Goal: Answer question/provide support

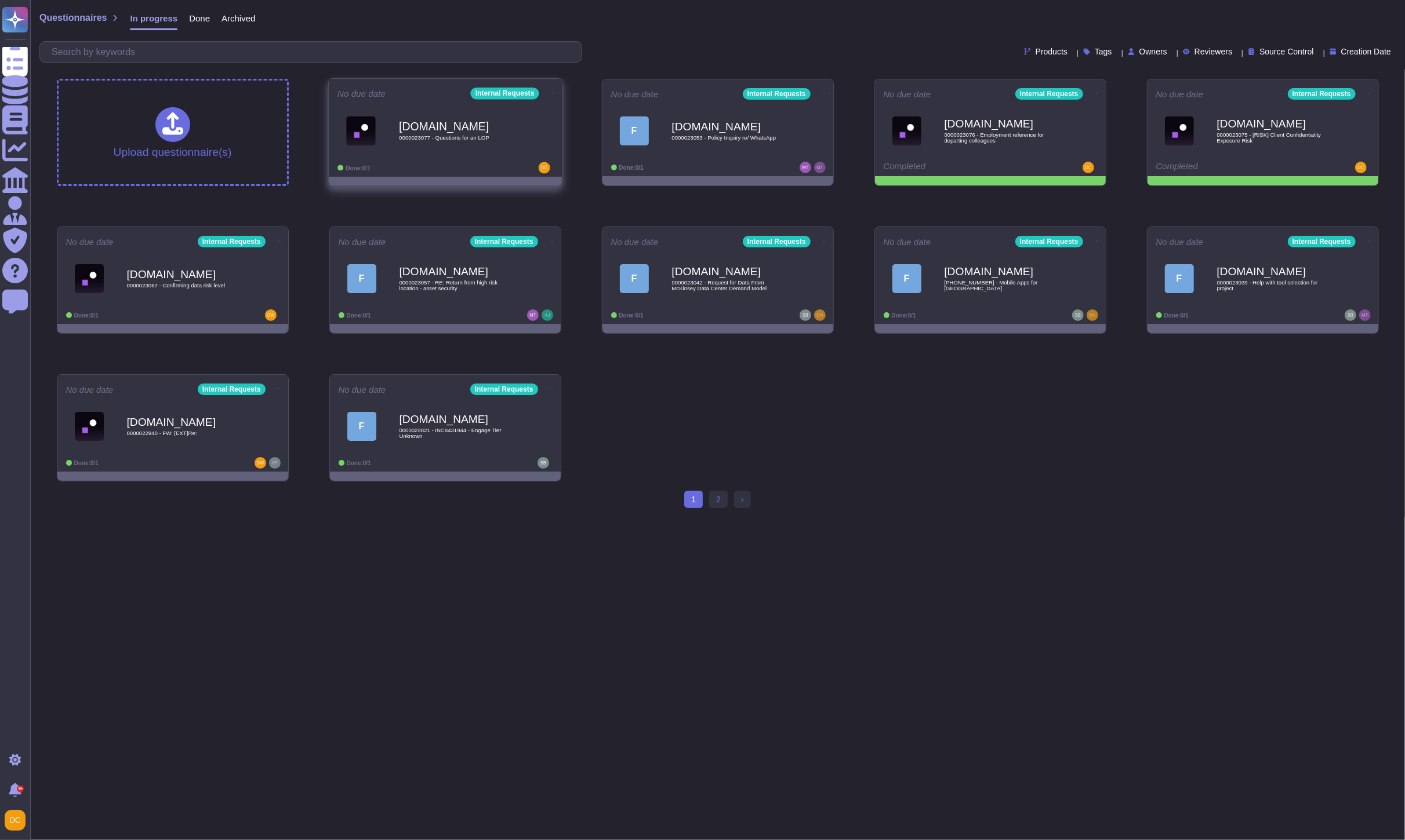
click at [483, 144] on div "[DOMAIN_NAME] 0000023077 - Questions for an LOP" at bounding box center [457, 131] width 117 height 47
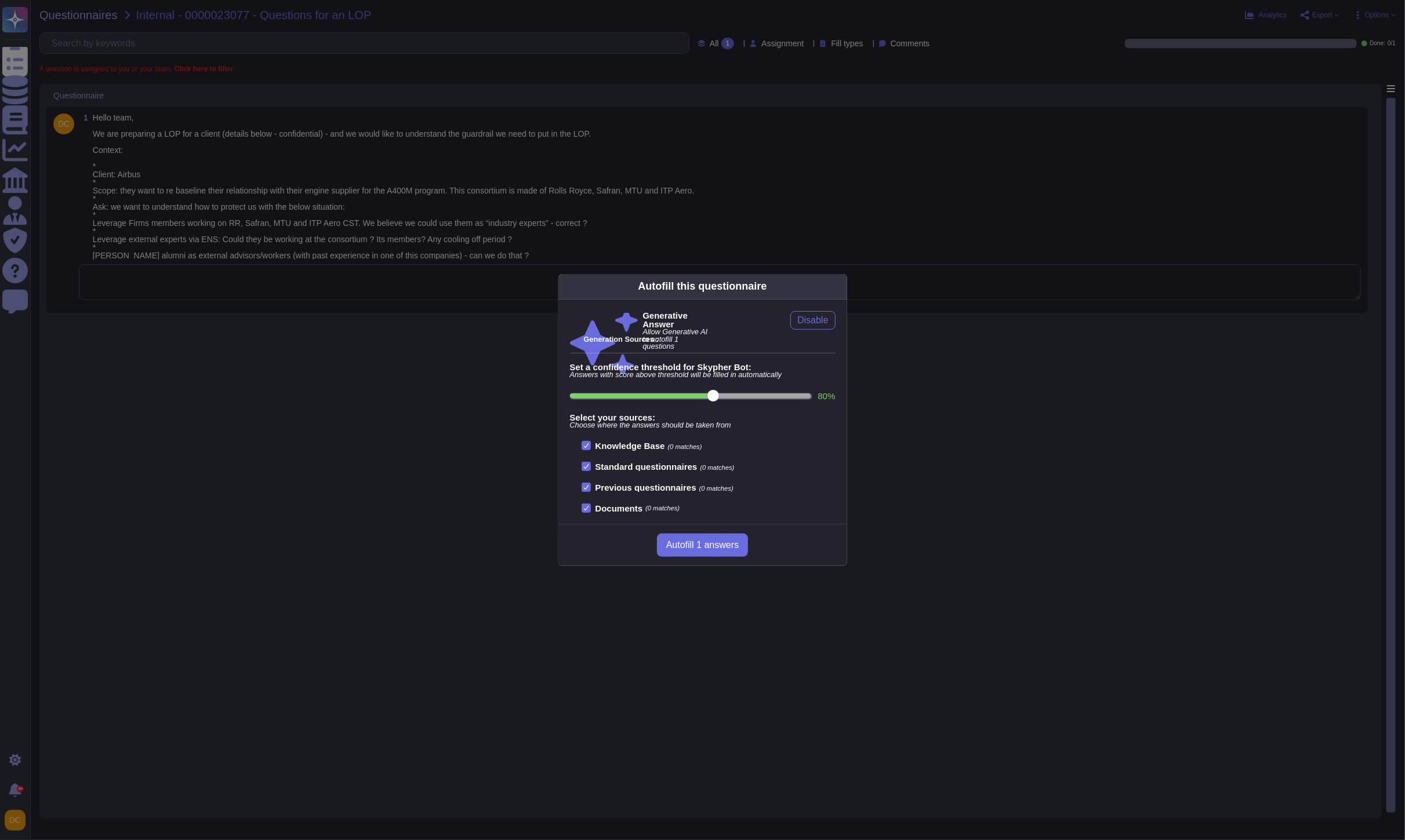
click at [277, 289] on div "Autofill this questionnaire Generative Answer Allow Generative AI to autofill 1…" at bounding box center [702, 420] width 1405 height 840
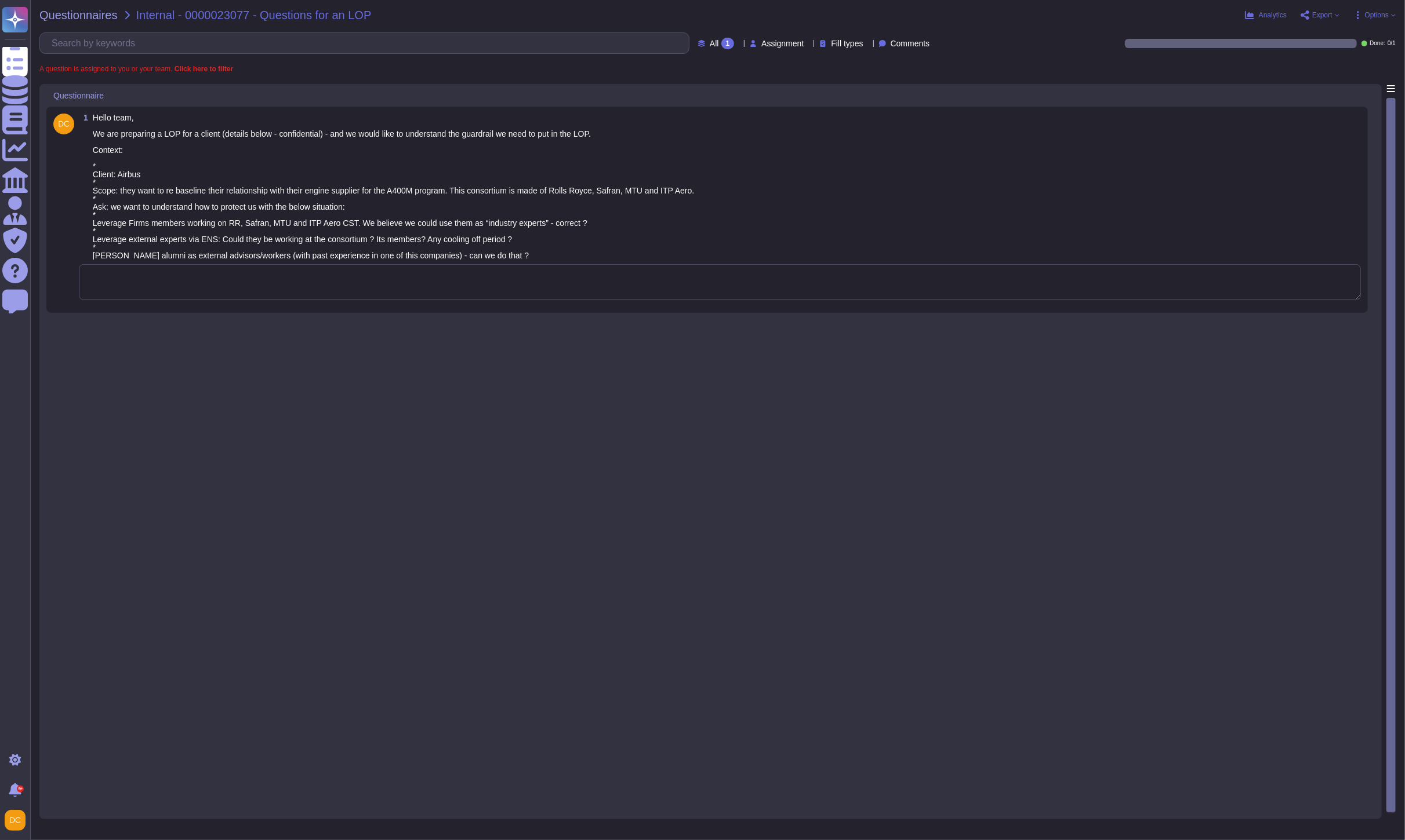
click at [200, 284] on textarea at bounding box center [719, 282] width 1282 height 36
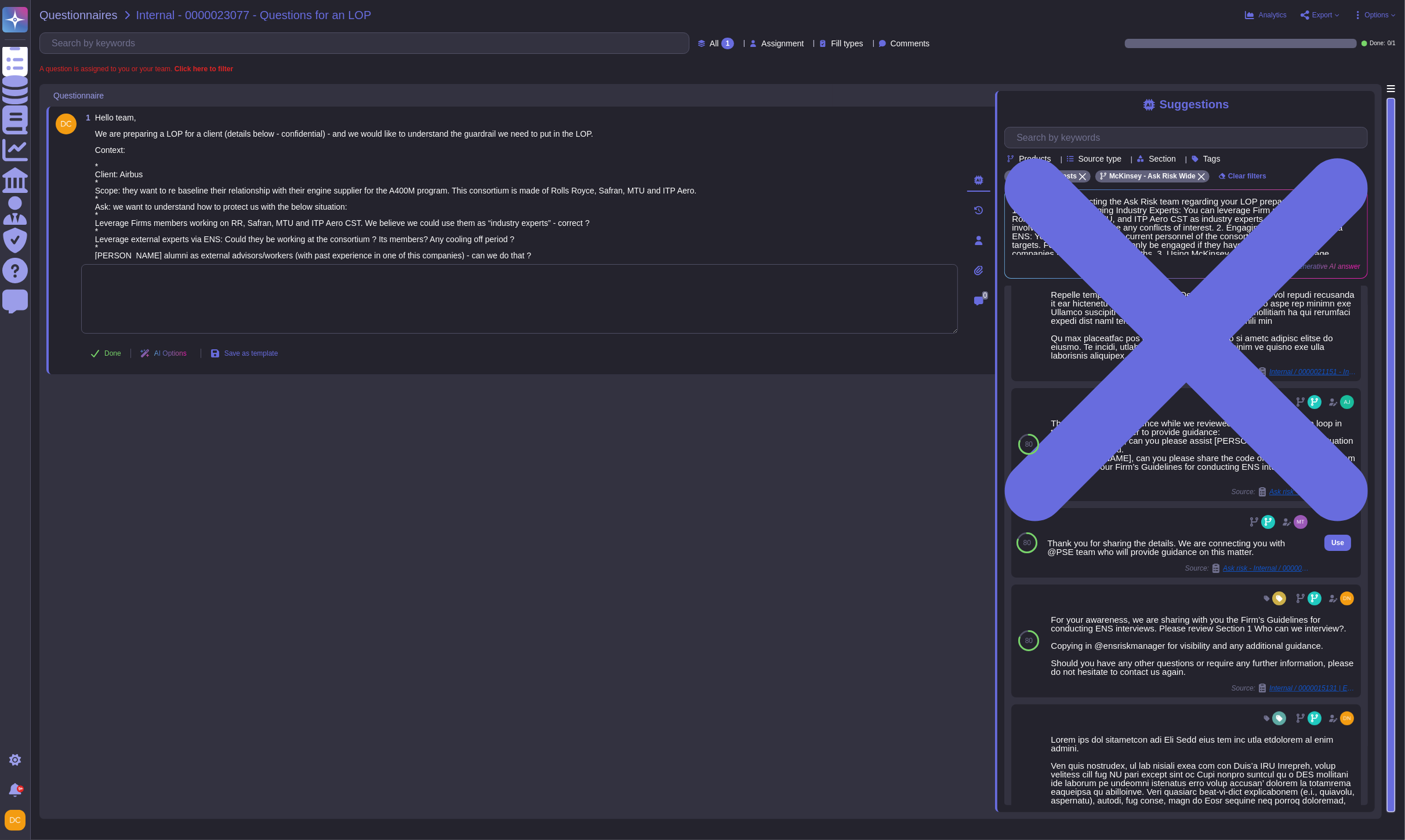
scroll to position [120, 0]
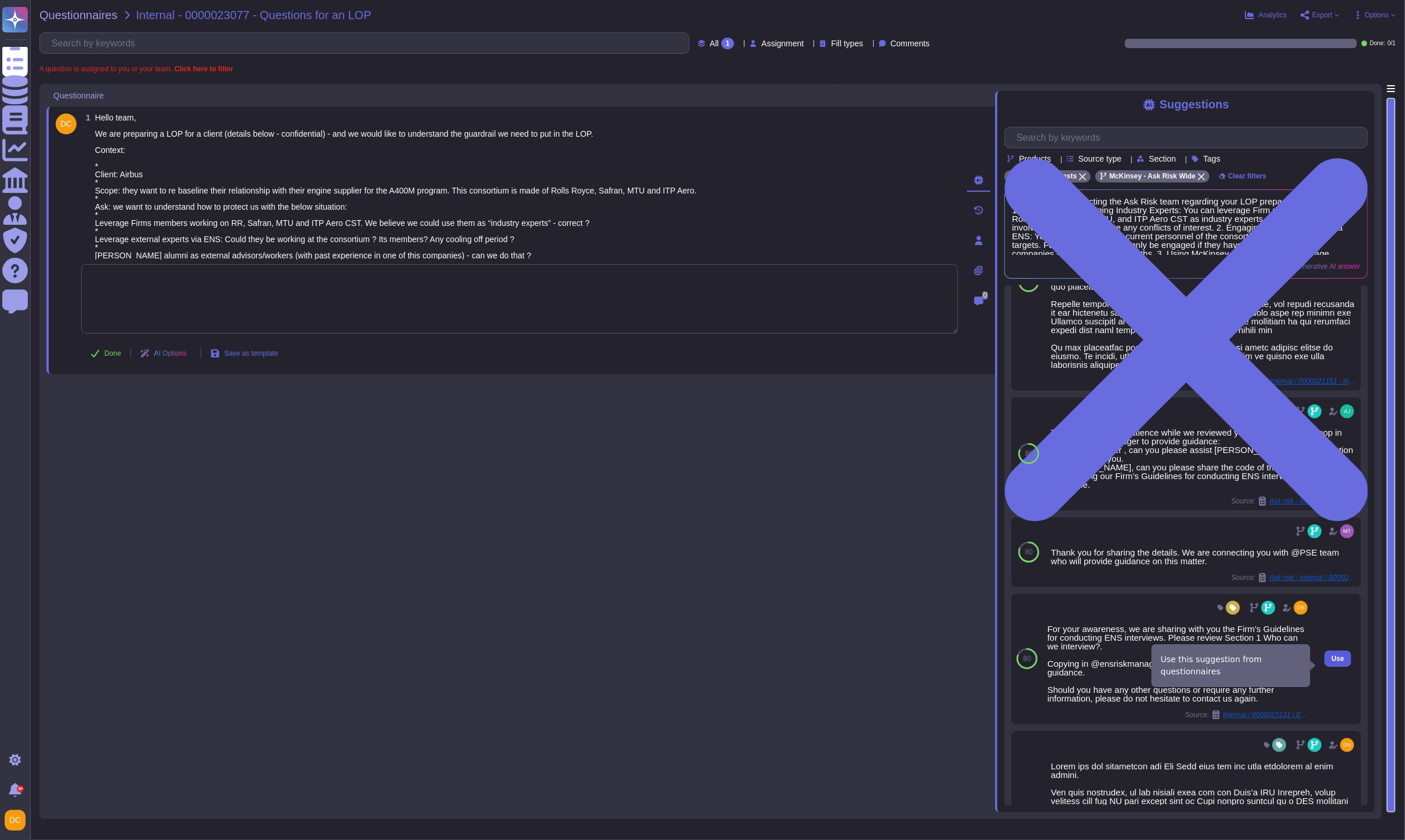
click at [1333, 667] on button "Use" at bounding box center [1338, 658] width 27 height 16
type textarea "For your awareness, we are sharing with you the Firm’s Guidelines for conductin…"
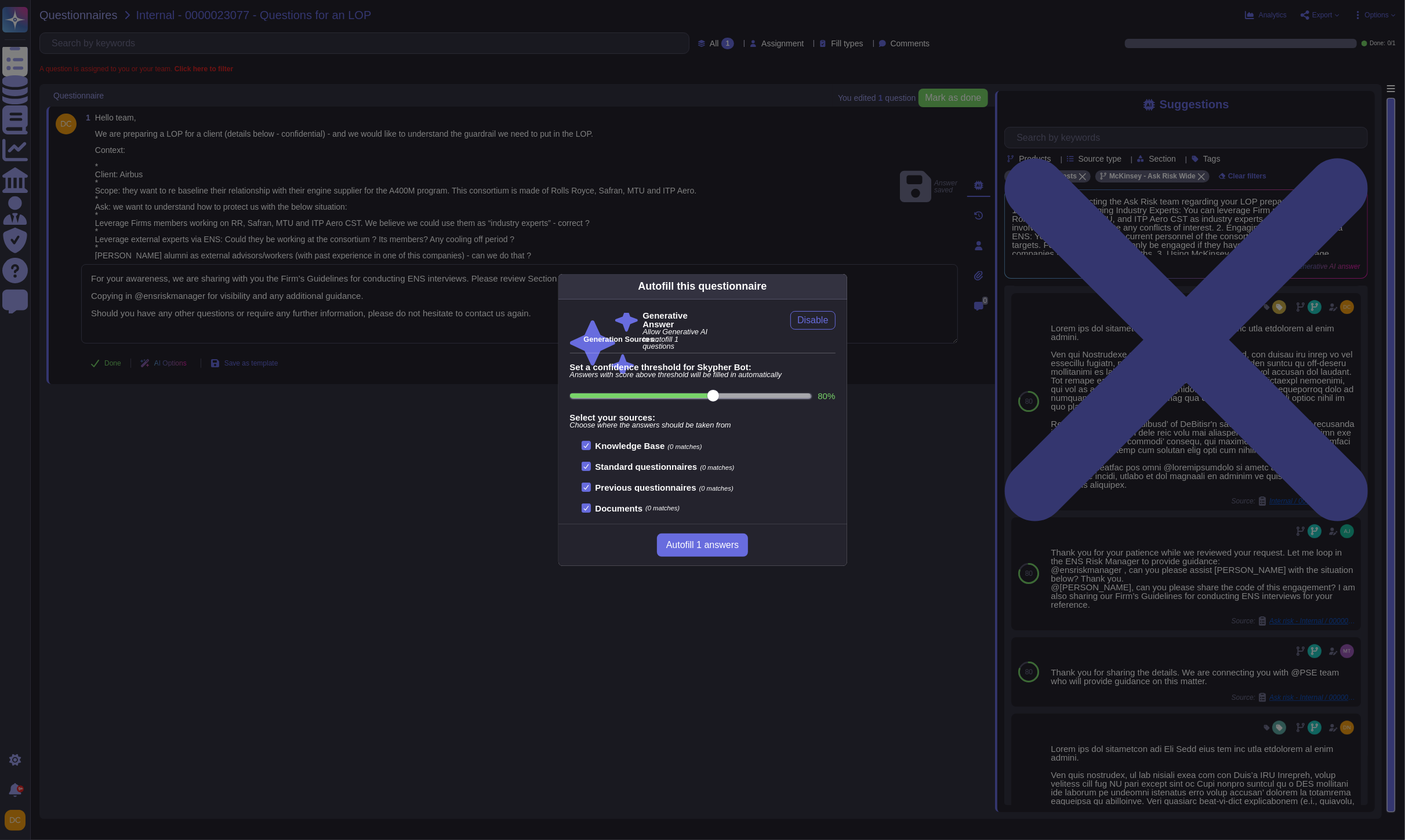
click at [372, 333] on div "Autofill this questionnaire Generative Answer Allow Generative AI to autofill 1…" at bounding box center [702, 420] width 1405 height 840
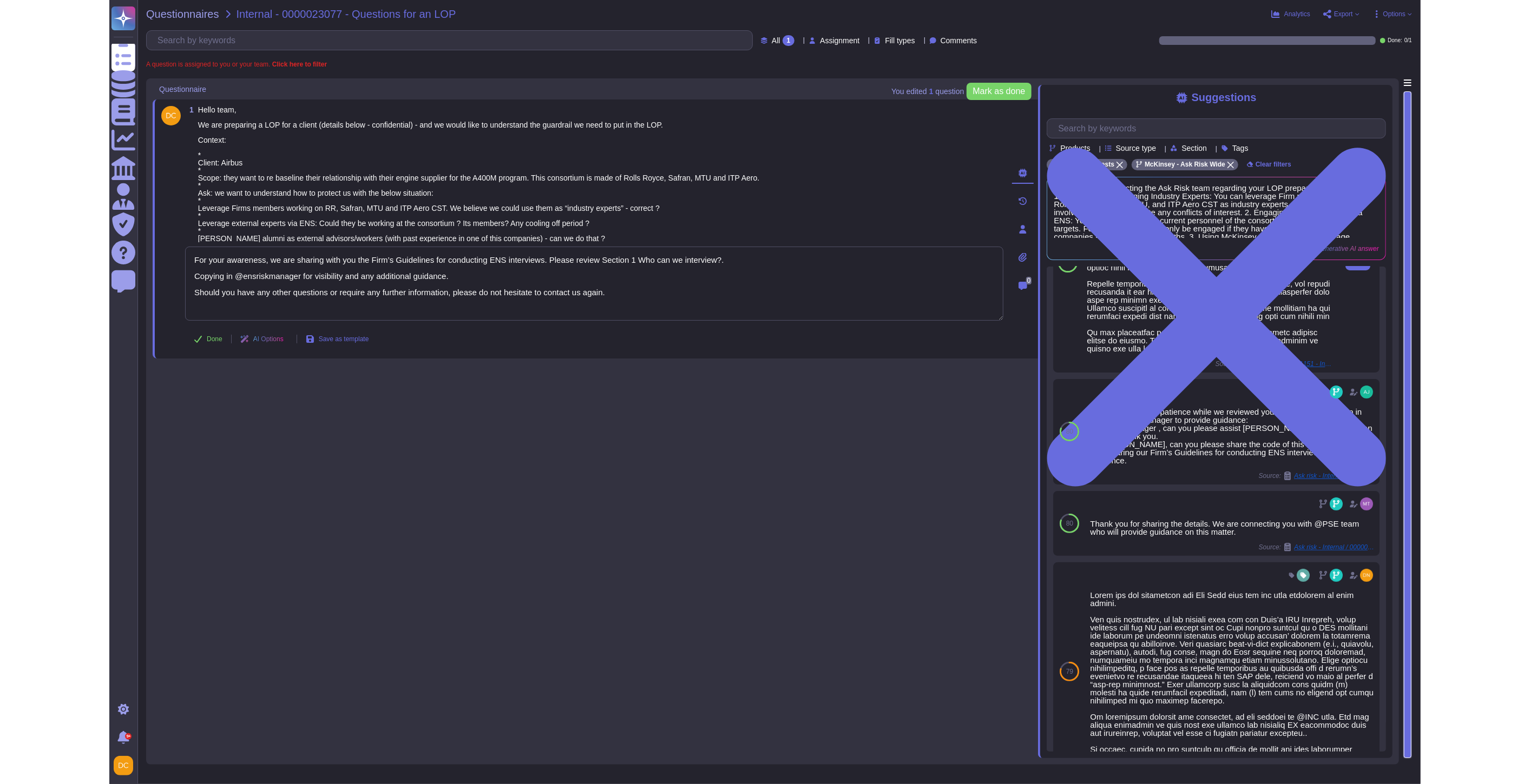
scroll to position [0, 0]
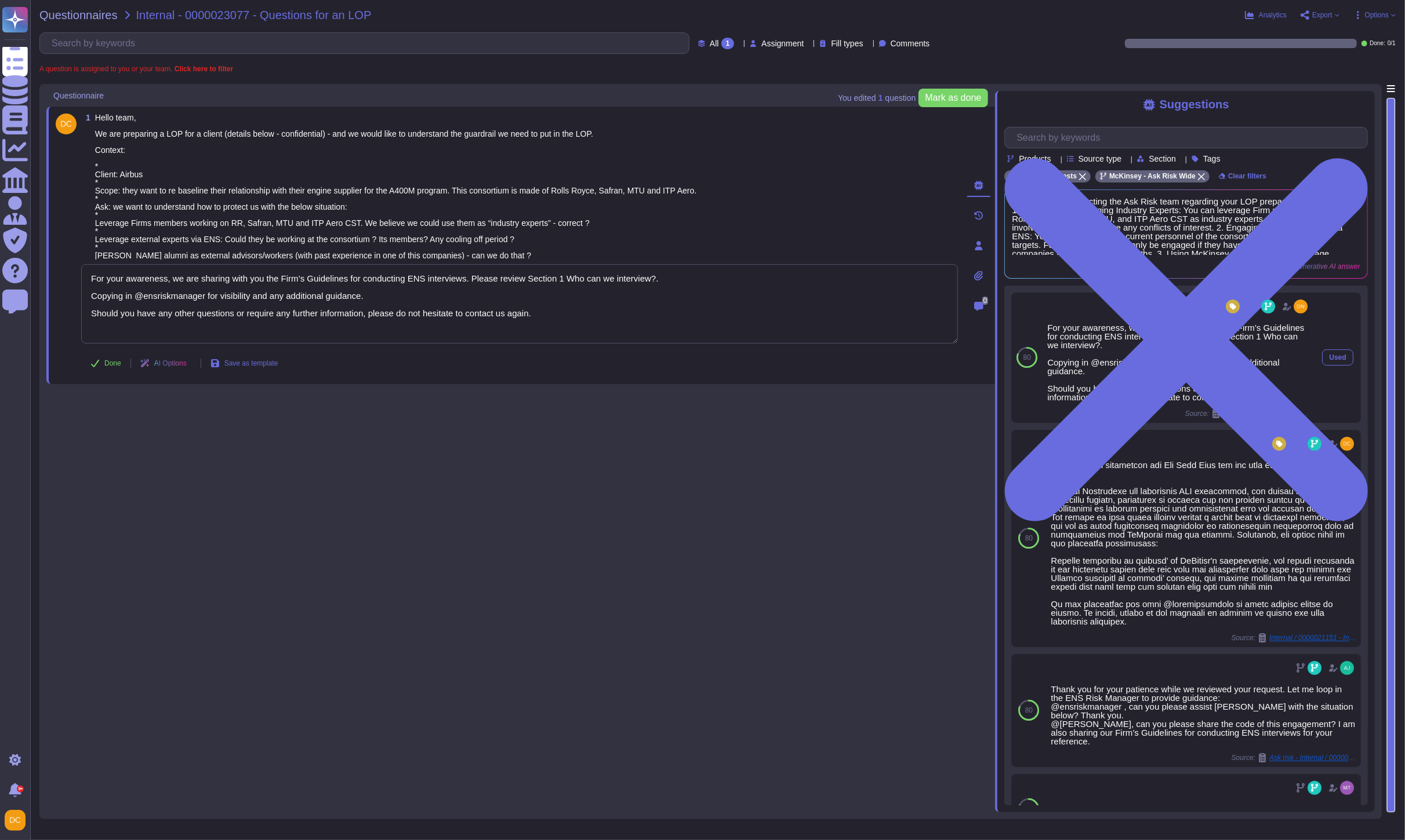
click at [1253, 418] on div "Internal / 0000015131 | ENS risk check" at bounding box center [1260, 413] width 99 height 9
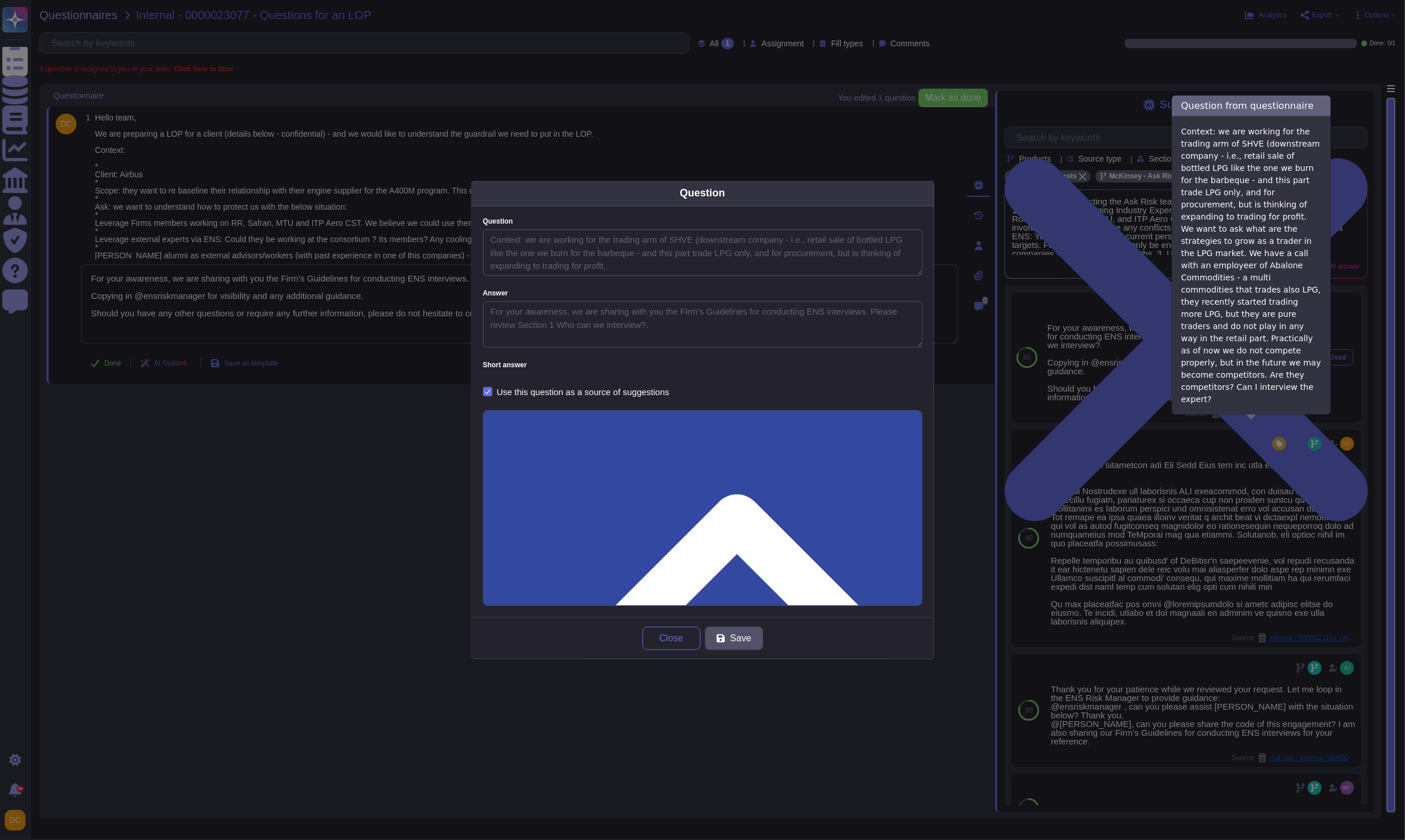
type textarea "Context: we are working for the trading arm of SHVE (downstream company - i.e.,…"
type textarea "For your awareness, we are sharing with you the Firm’s Guidelines for conductin…"
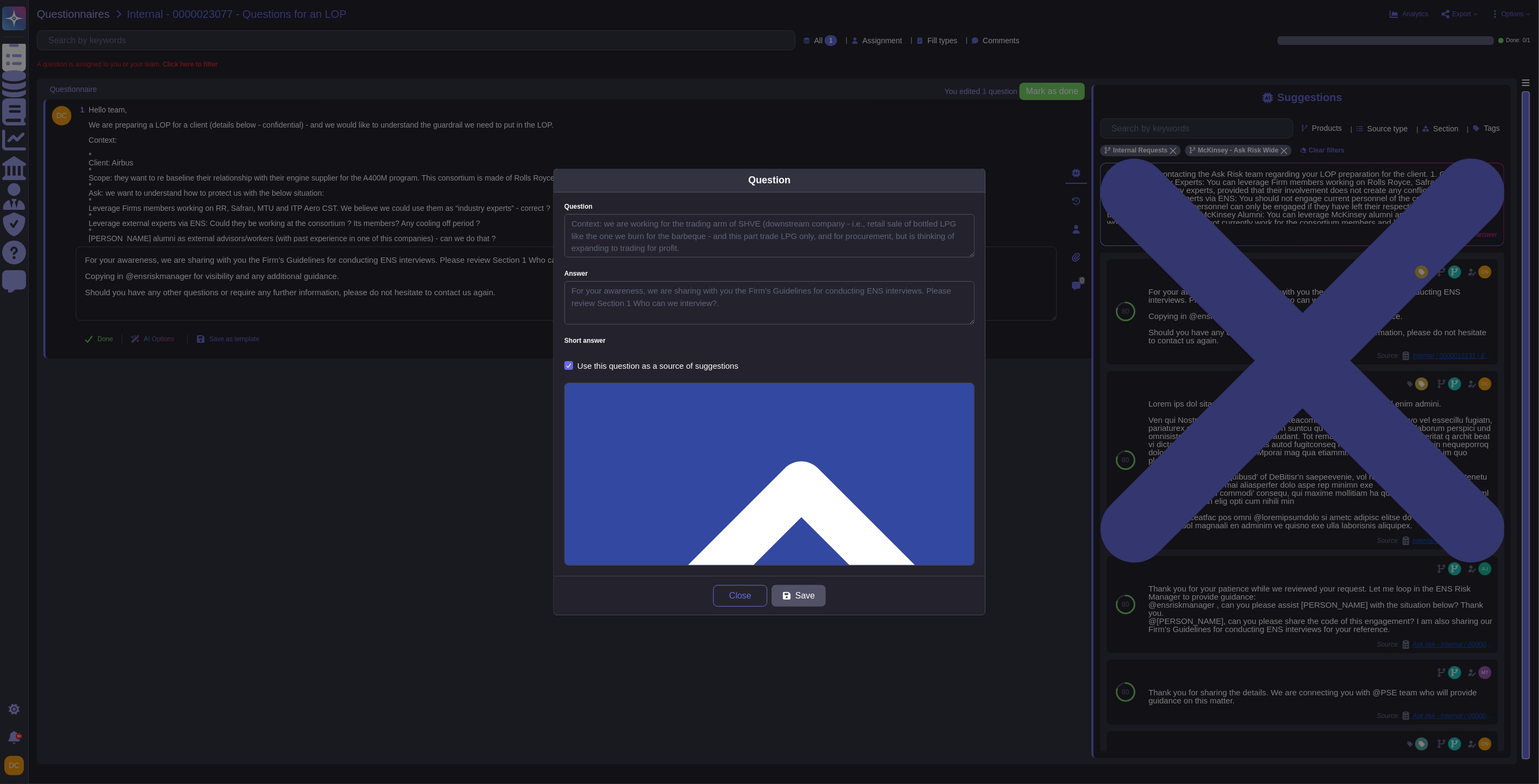
click at [300, 316] on div "Question Question Context: we are working for the trading arm of SHVE (downstre…" at bounding box center [770, 392] width 1539 height 784
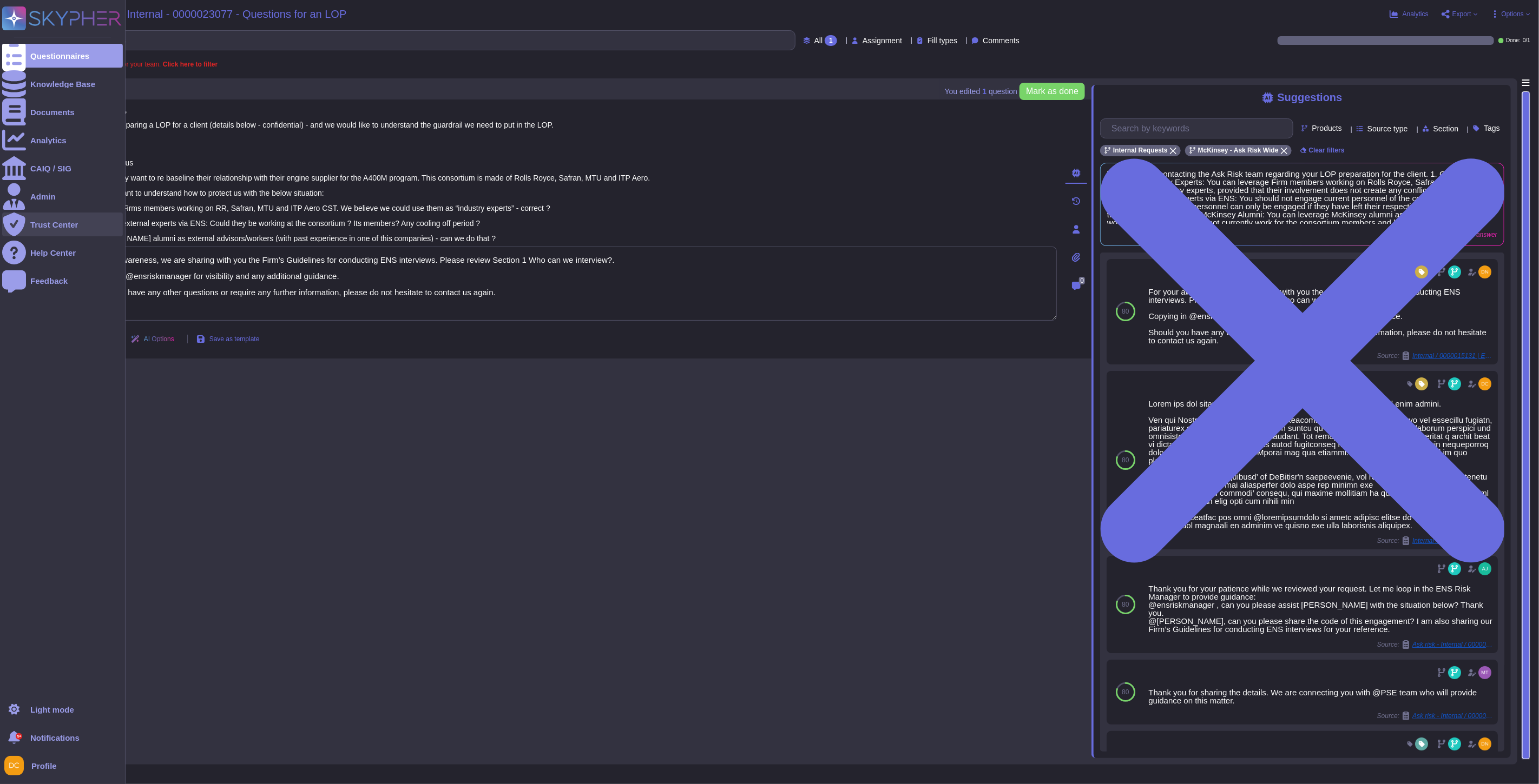
drag, startPoint x: 575, startPoint y: 312, endPoint x: 14, endPoint y: 229, distance: 567.1
click at [14, 229] on div "Questionnaires Knowledge Base Documents Analytics CAIQ / SIG Admin Trust Center…" at bounding box center [770, 392] width 1539 height 784
paste textarea "Lorem Ipsumd, Sitam con adi elitseddoe tem Inc Utla etdo mag ali enim adminimve…"
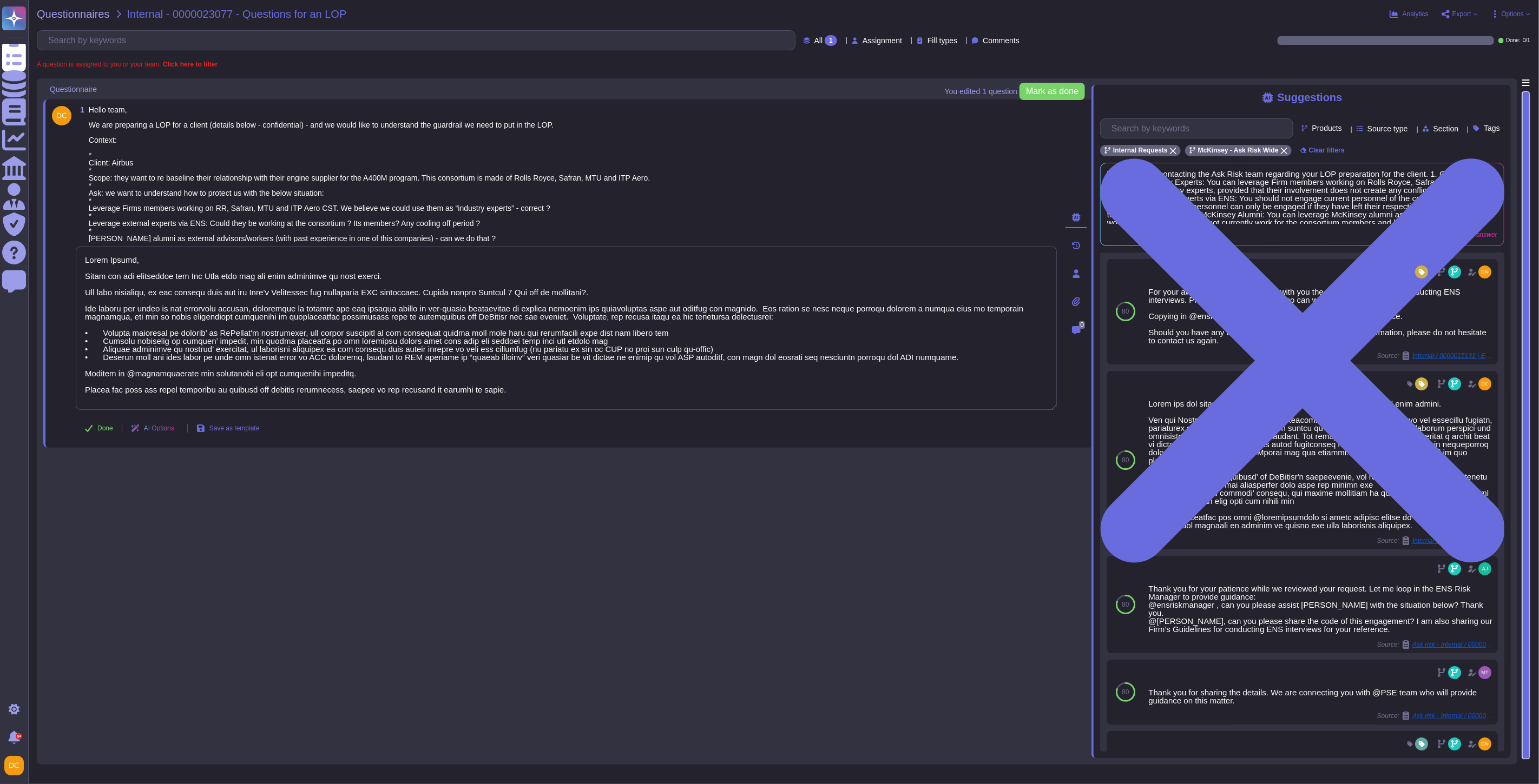
type textarea "Lorem Ipsumd, Sitam con adi elitseddoe tem Inc Utla etdo mag ali enim adminimve…"
click at [95, 428] on button "Done" at bounding box center [99, 428] width 46 height 21
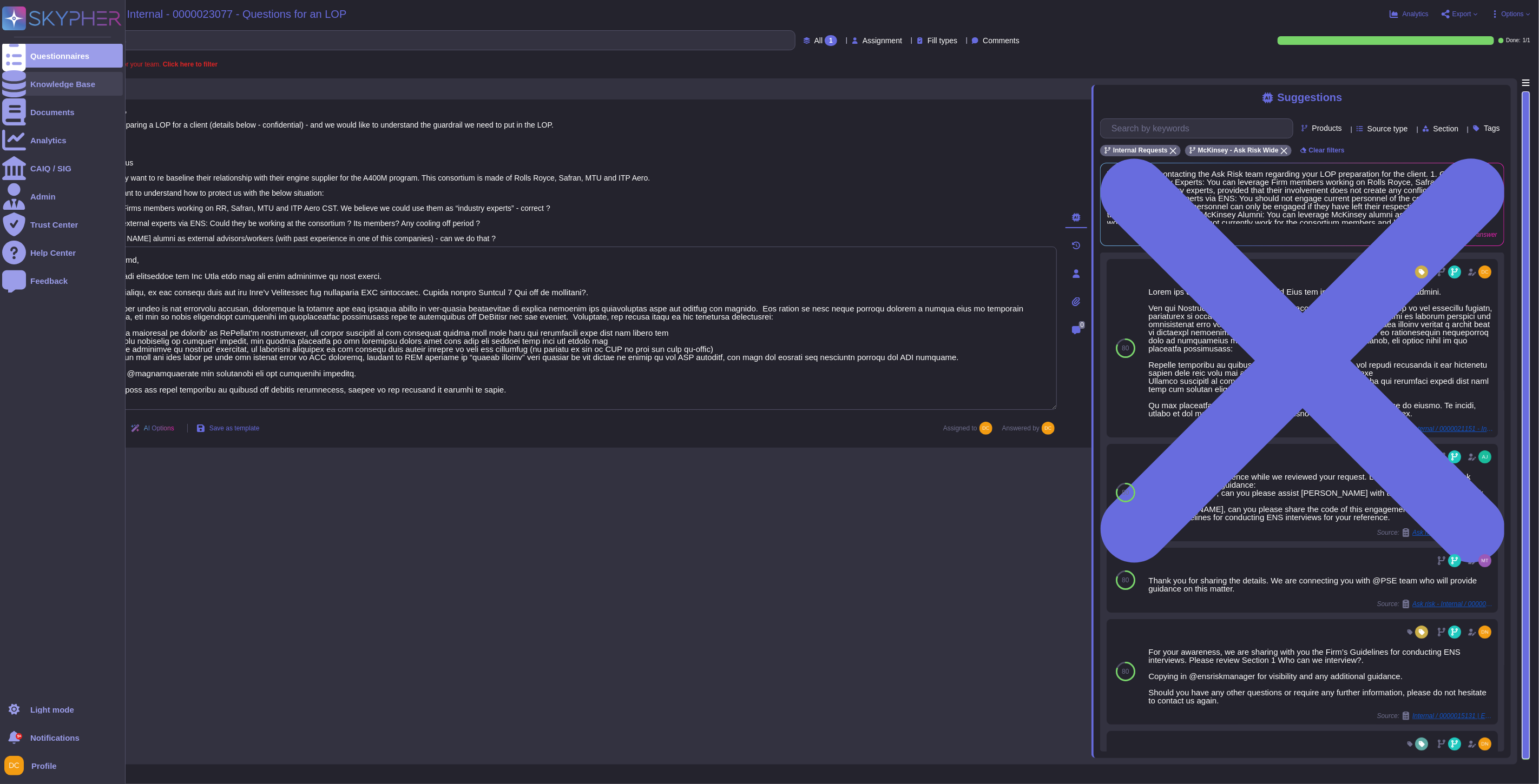
click at [18, 83] on icon at bounding box center [14, 84] width 24 height 27
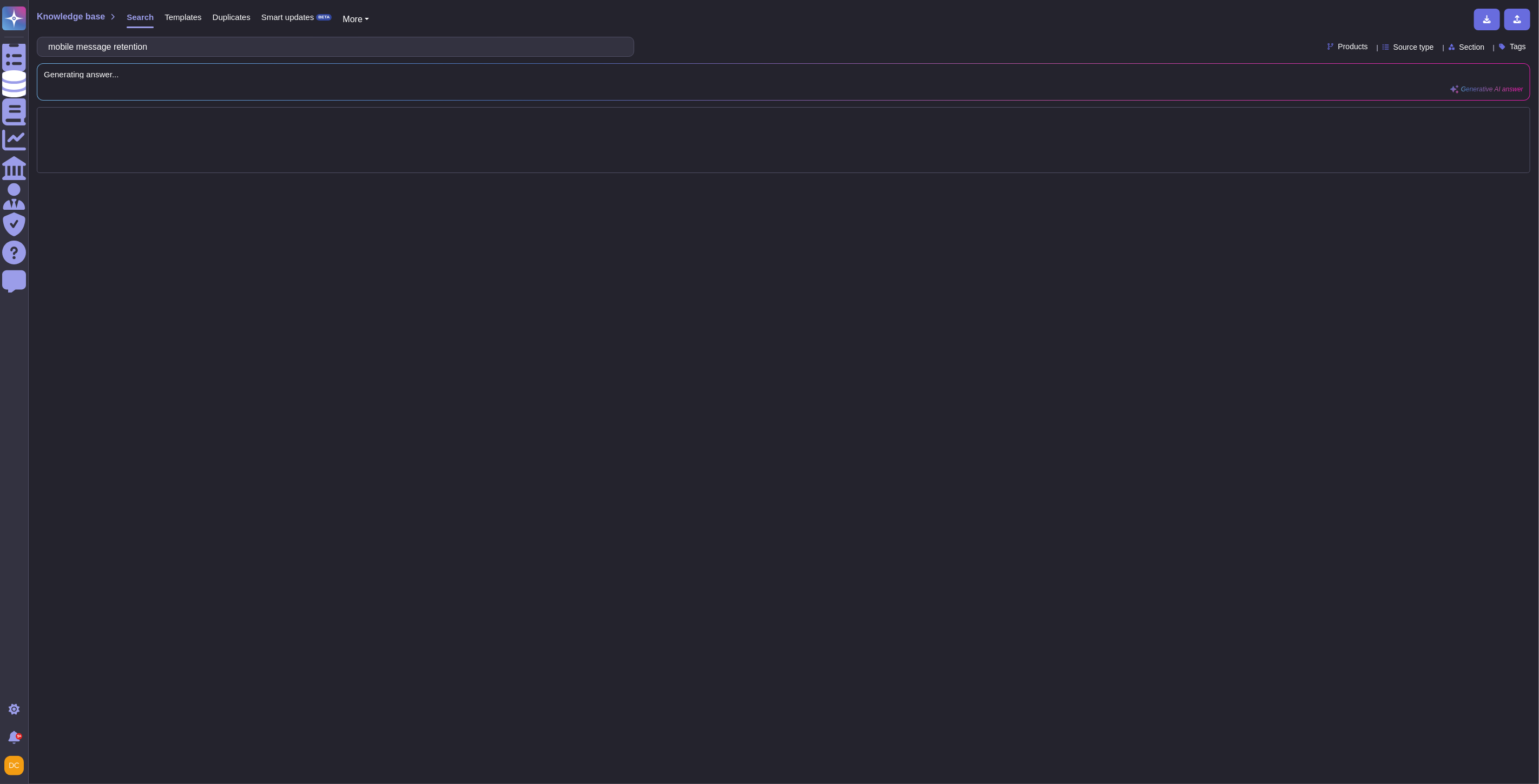
click at [188, 15] on span "Templates" at bounding box center [183, 17] width 37 height 8
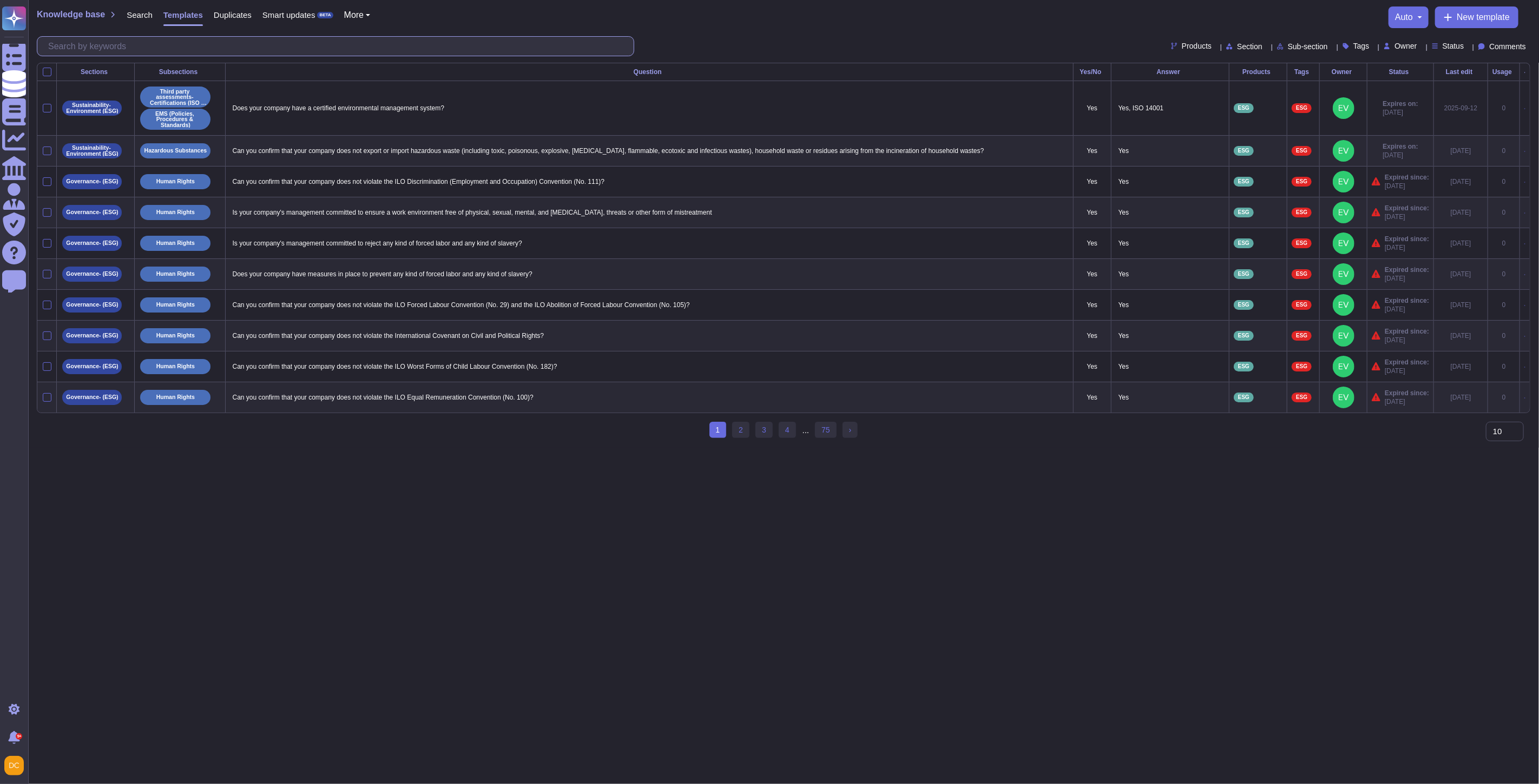
click at [196, 48] on input "text" at bounding box center [338, 47] width 591 height 19
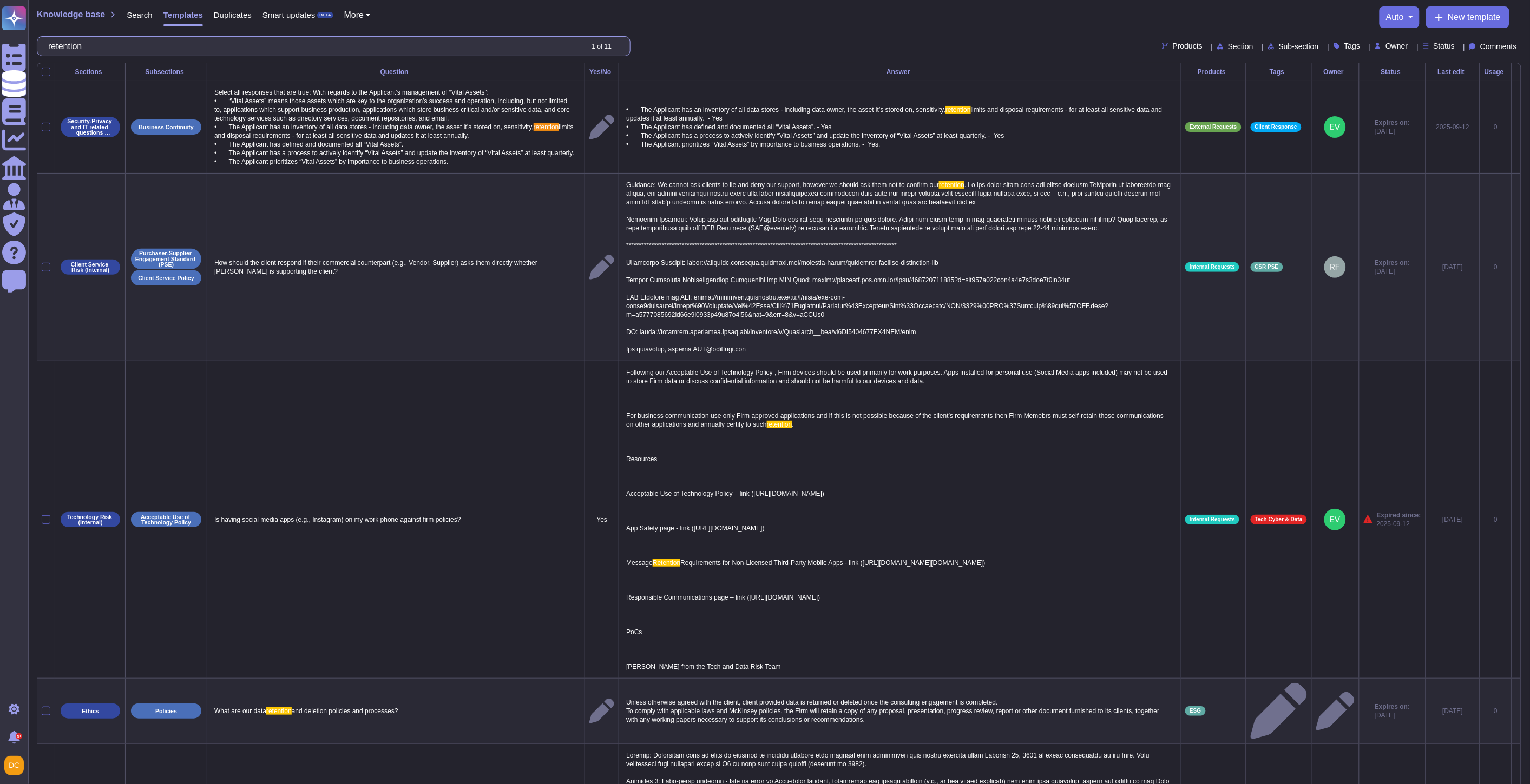
click at [88, 39] on input "retention" at bounding box center [312, 47] width 539 height 19
paste input "mobile message"
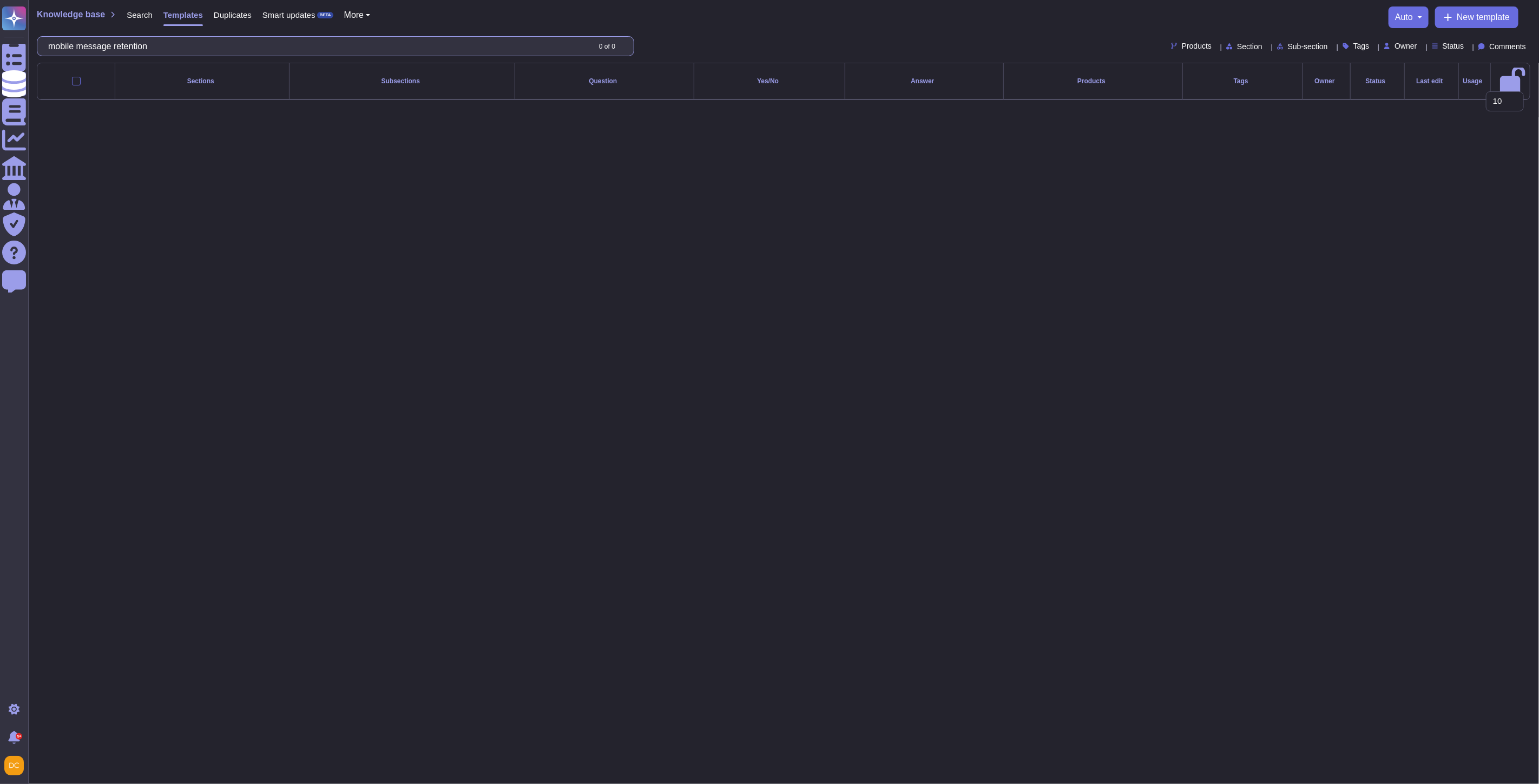
drag, startPoint x: 88, startPoint y: 42, endPoint x: -122, endPoint y: 49, distance: 210.1
click at [0, 49] on html "Questionnaires Knowledge Base Documents Analytics CAIQ / SIG Admin Trust Center…" at bounding box center [770, 59] width 1539 height 118
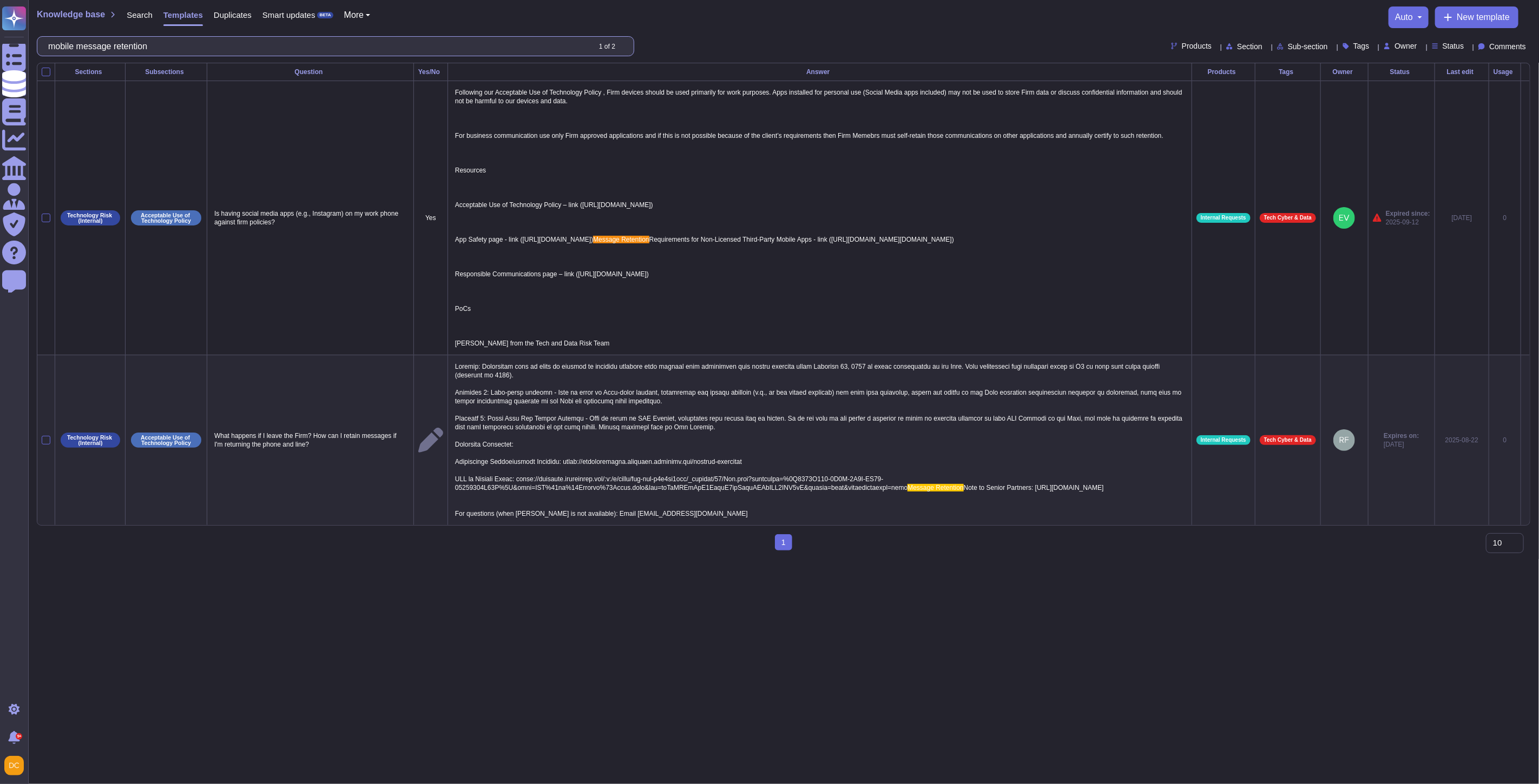
type input "message retention"
click at [114, 44] on input "message retention" at bounding box center [316, 47] width 547 height 19
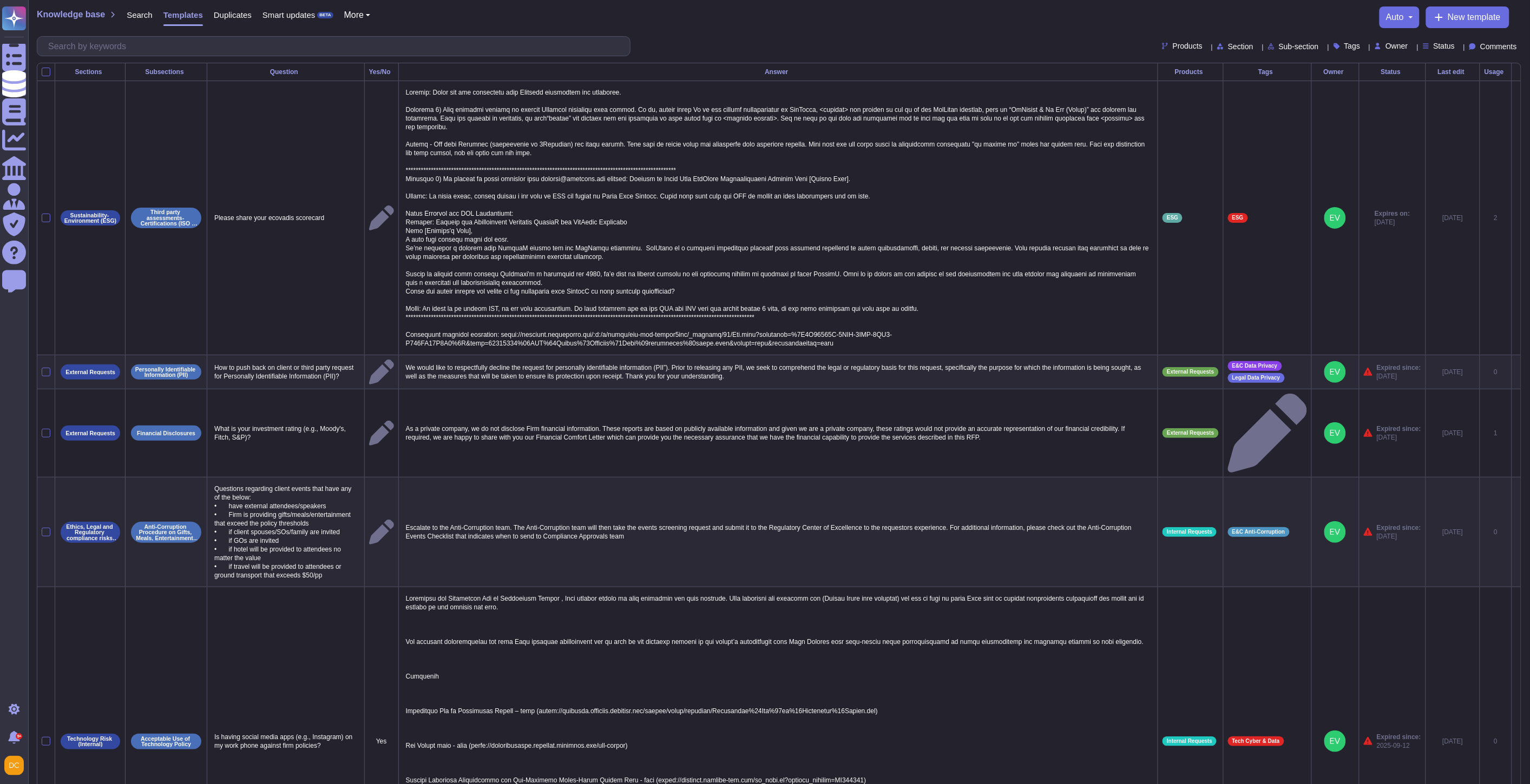
click at [169, 76] on th "Subsections" at bounding box center [166, 72] width 82 height 18
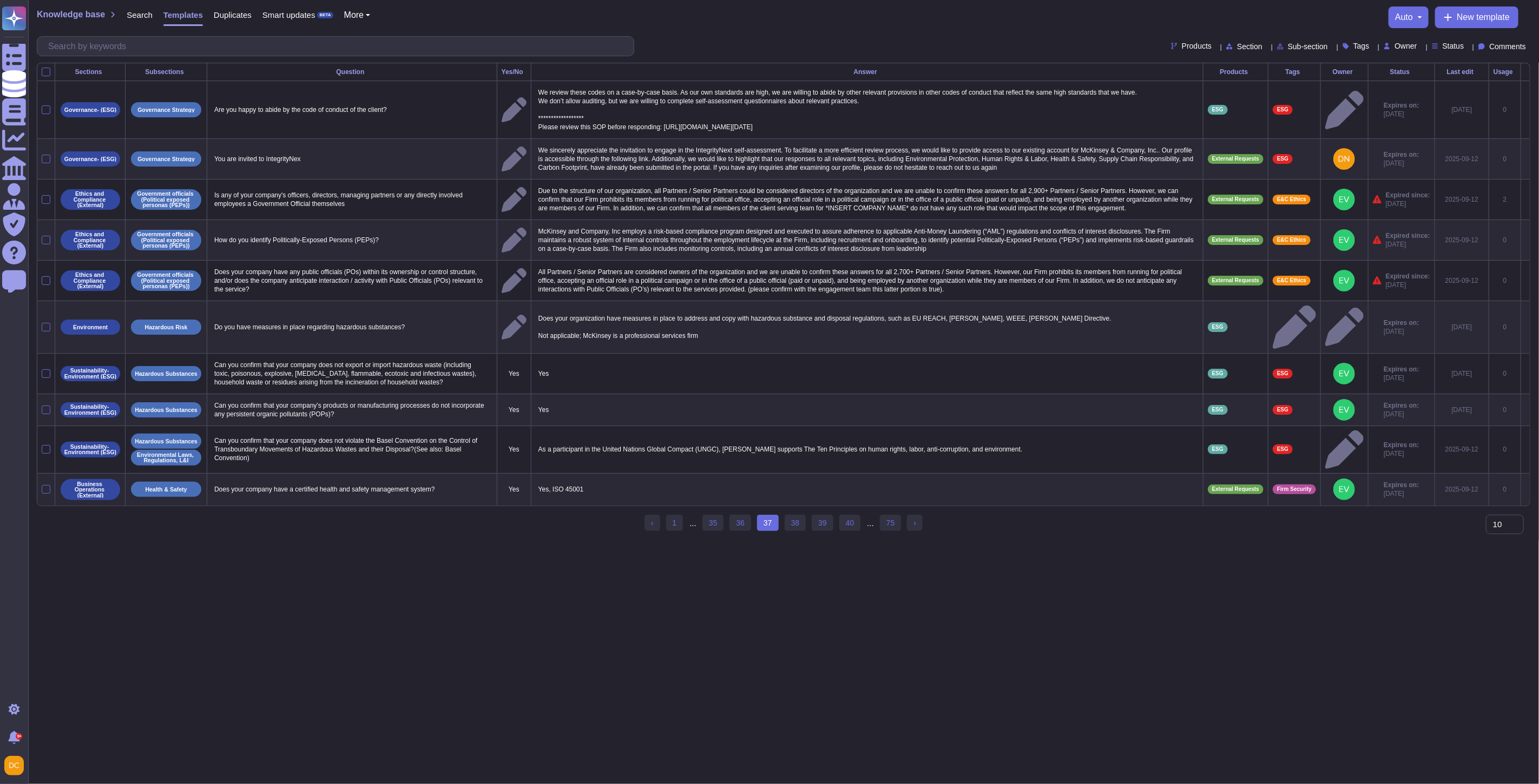
click at [169, 76] on th "Subsections" at bounding box center [166, 72] width 82 height 18
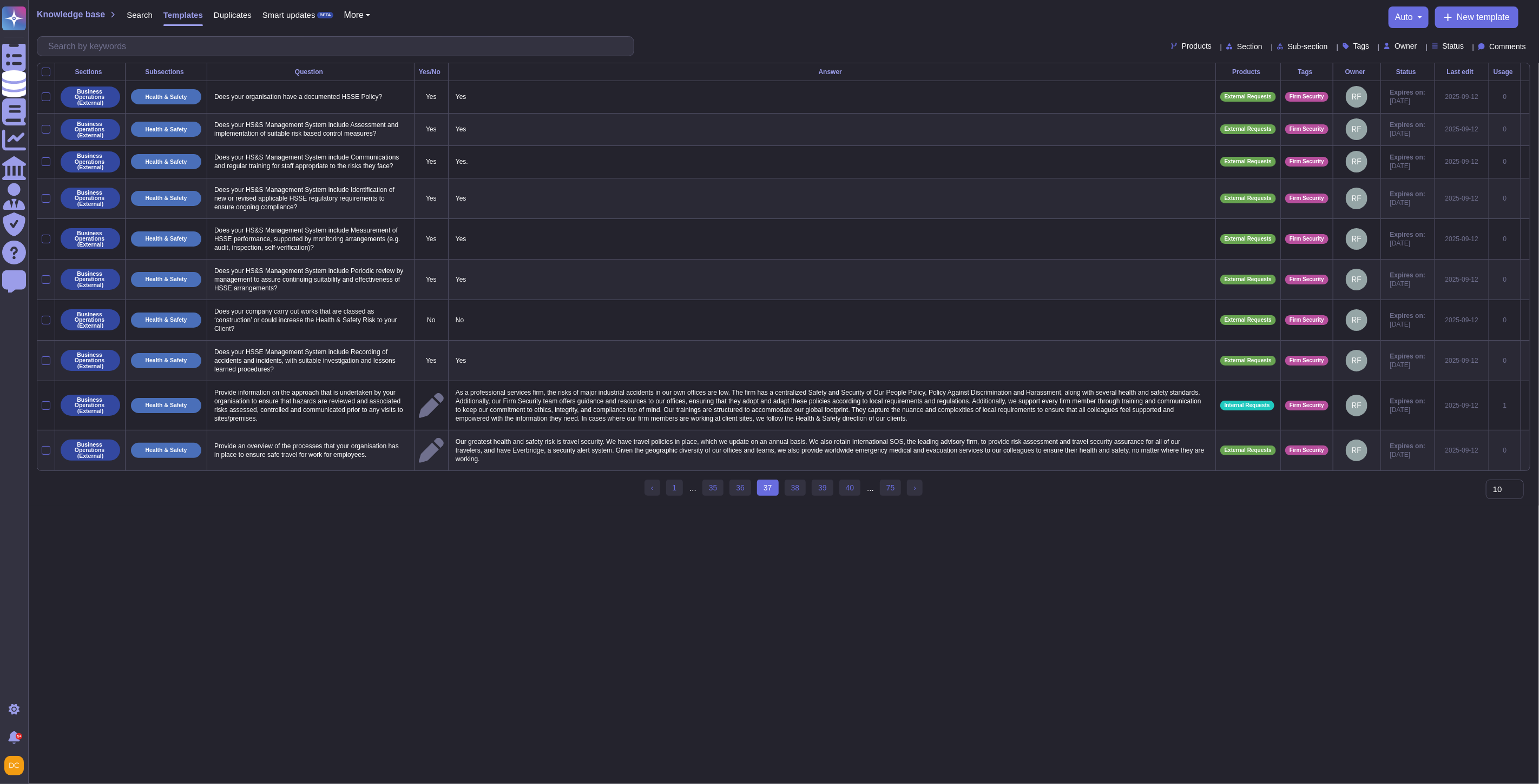
click at [1288, 50] on span "Sub-section" at bounding box center [1308, 47] width 40 height 8
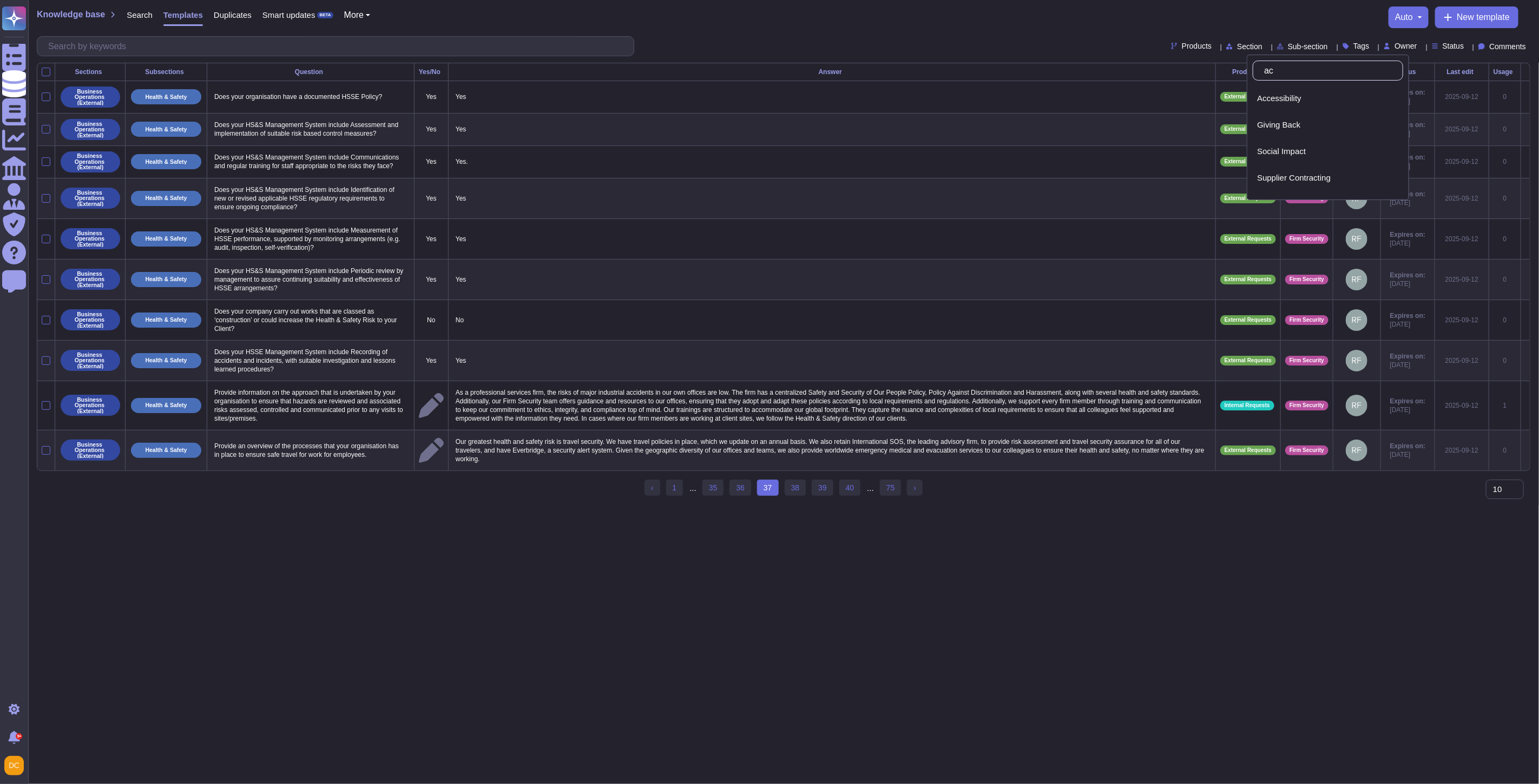
type input "acc"
click at [1311, 148] on span "Acceptable Use of Technology Policy" at bounding box center [1323, 152] width 133 height 10
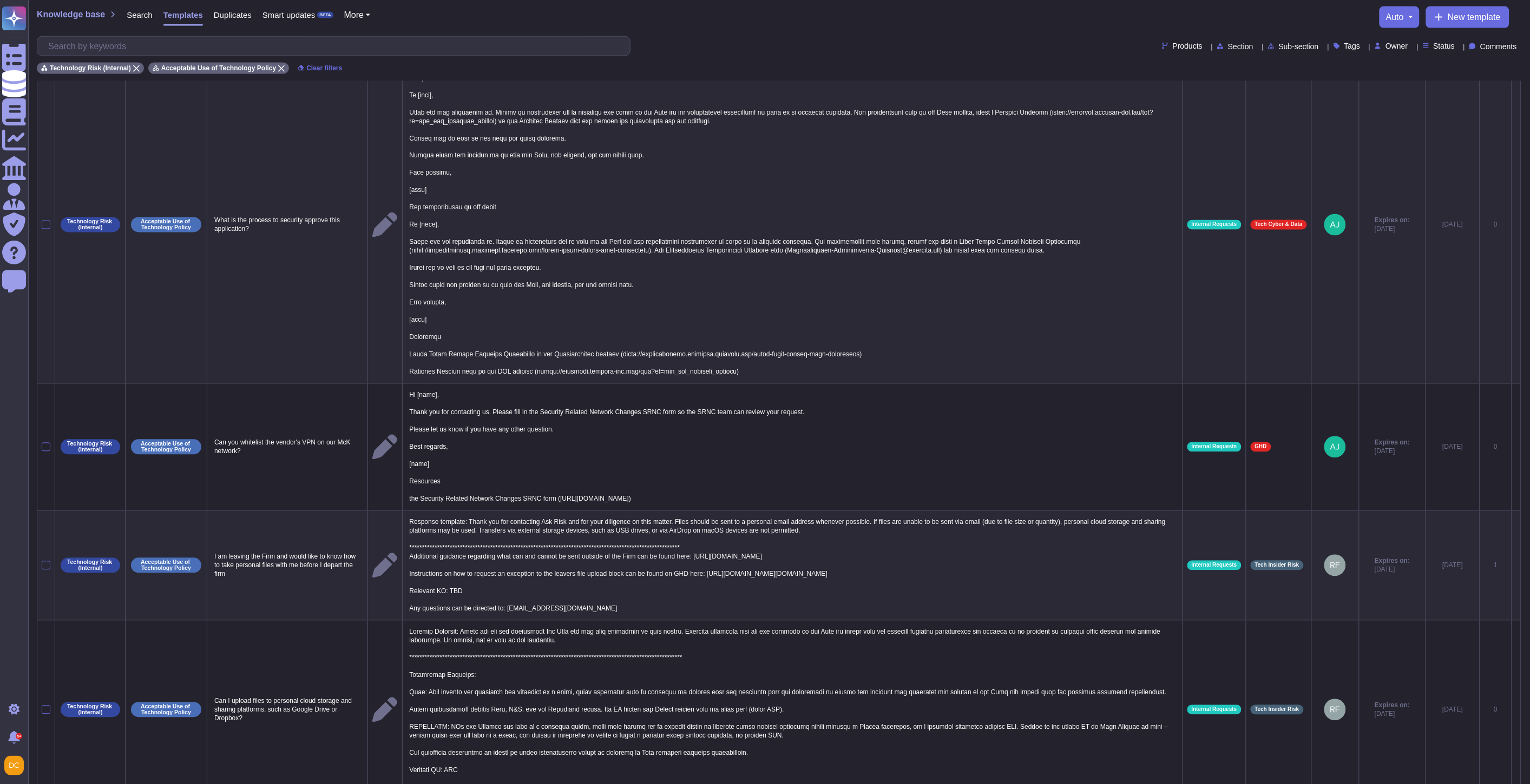
scroll to position [957, 0]
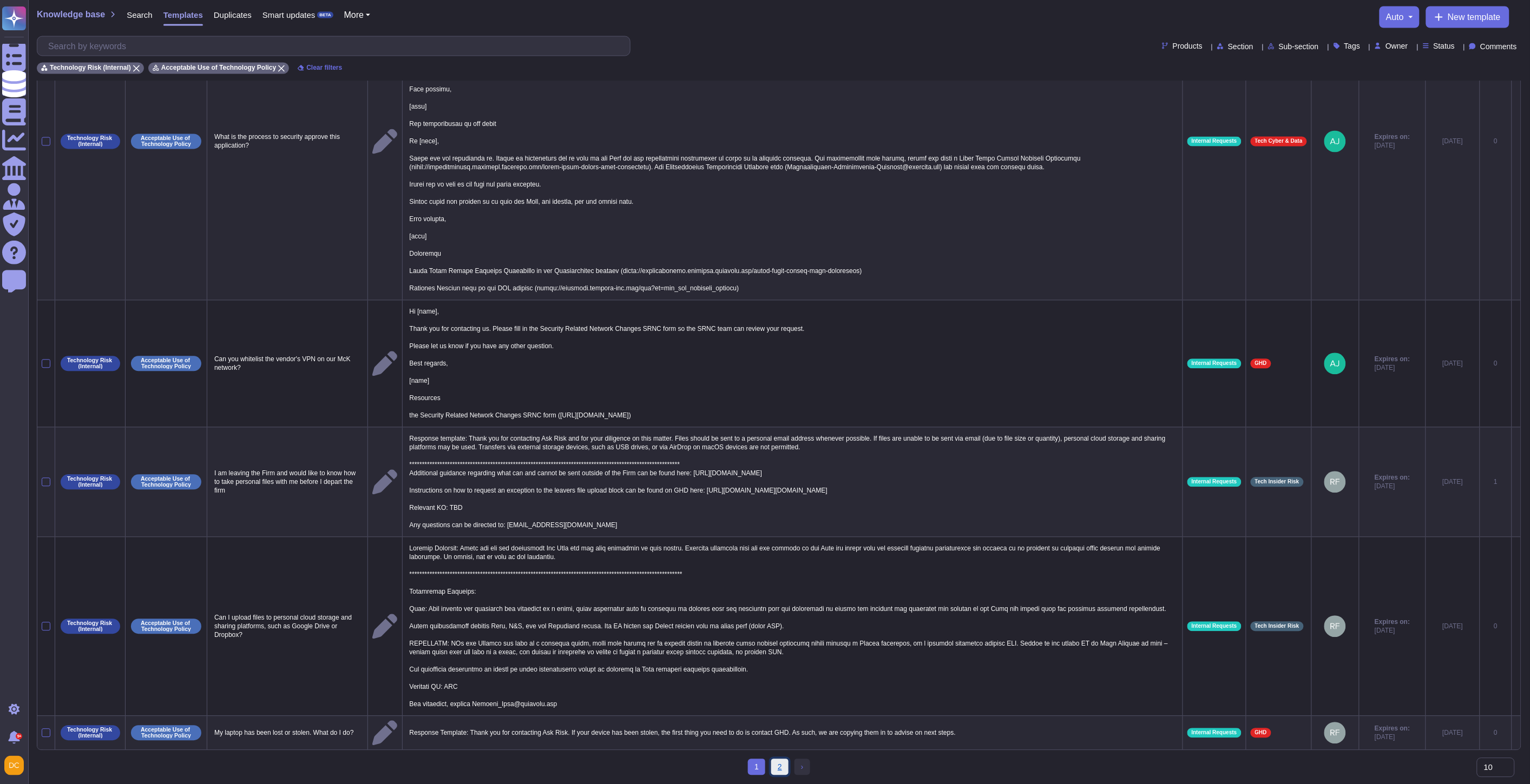
click at [772, 764] on link "2" at bounding box center [780, 767] width 17 height 16
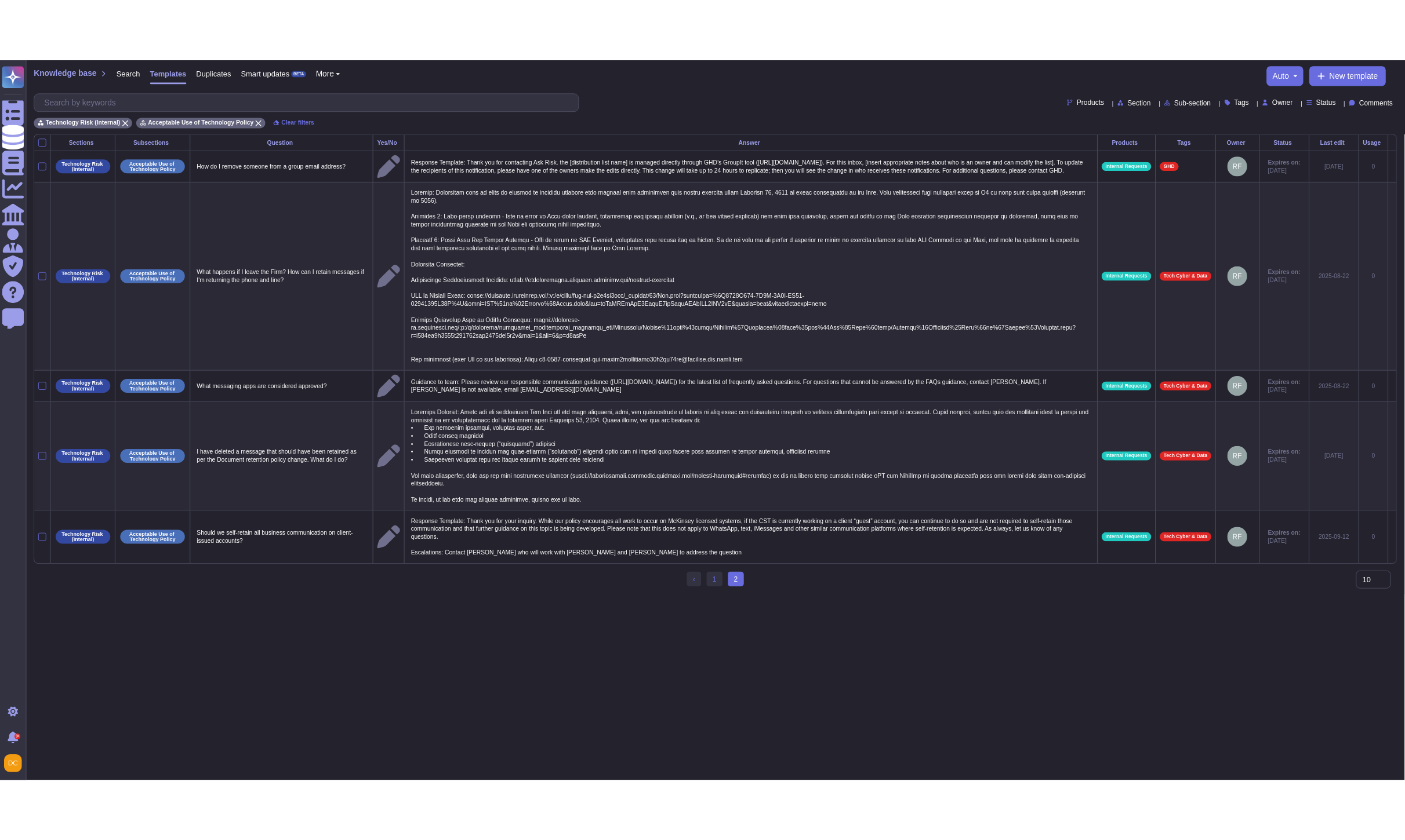
scroll to position [0, 0]
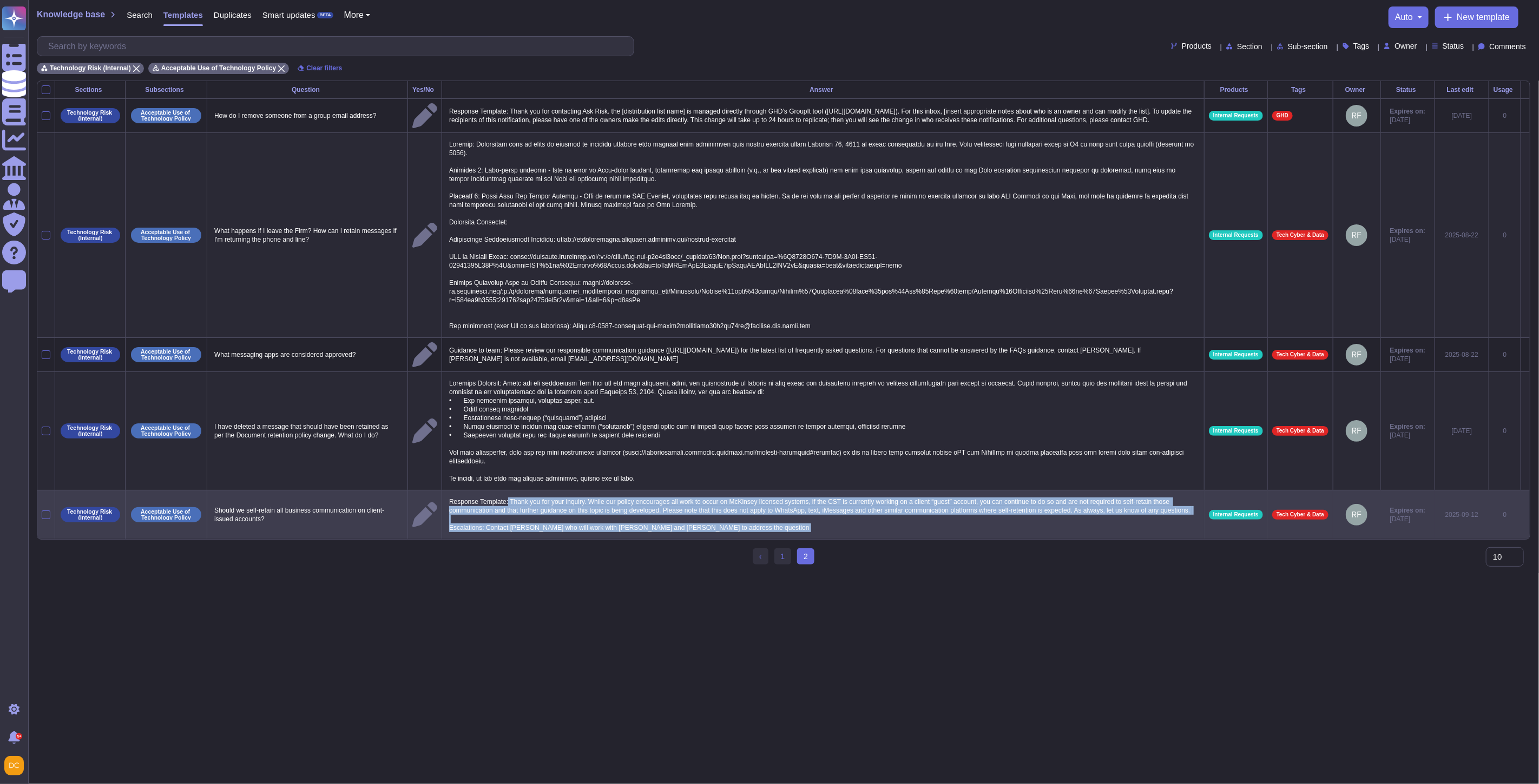
drag, startPoint x: 501, startPoint y: 505, endPoint x: 1197, endPoint y: 518, distance: 696.1
click at [1197, 518] on tr "Technology Risk (Internal) Acceptable Use of Technology Policy Should we self-r…" at bounding box center [783, 515] width 1492 height 49
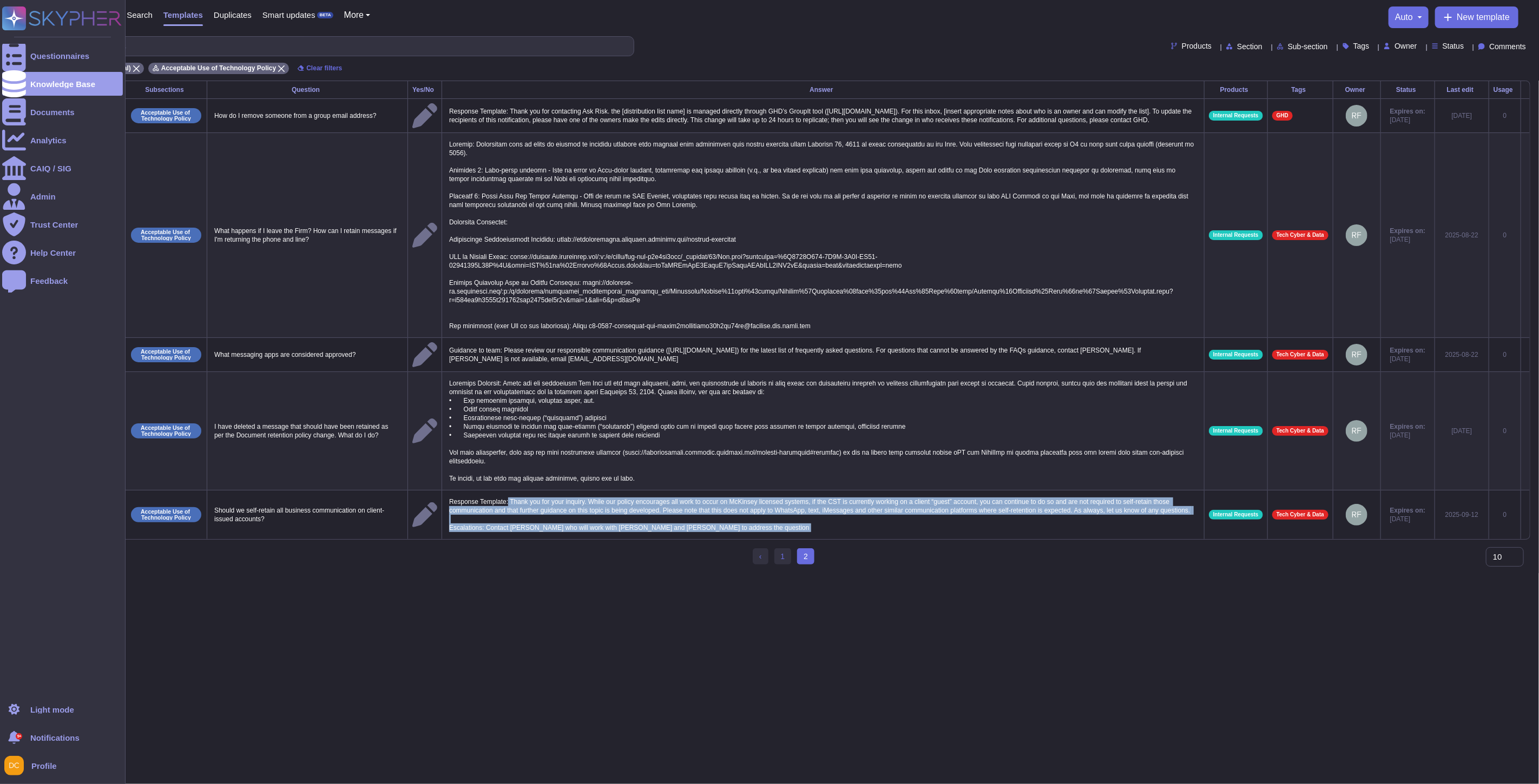
copy p "Thank you for your inquiry. While our policy encourages all work to occur on Mc…"
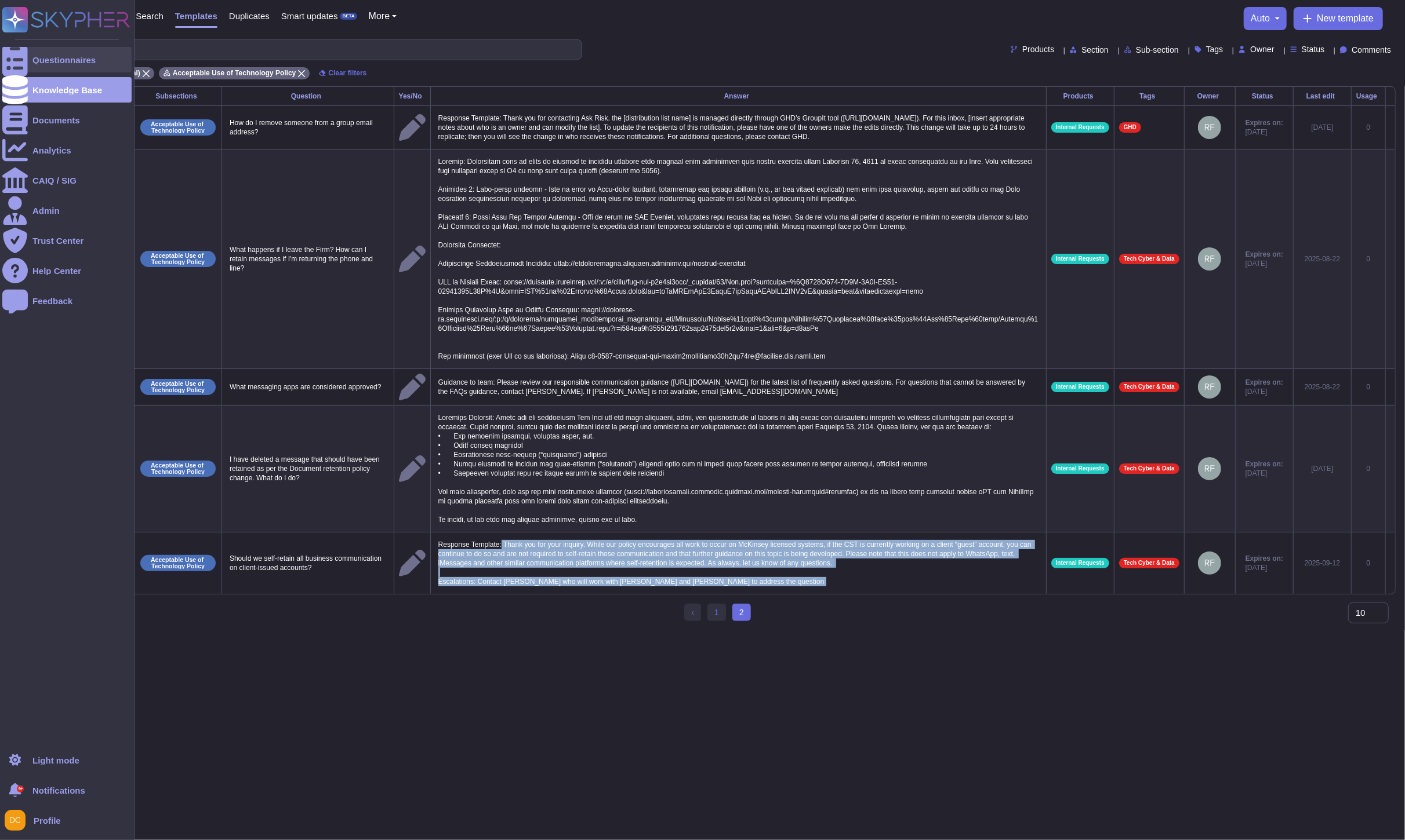
click at [13, 53] on div at bounding box center [15, 59] width 26 height 26
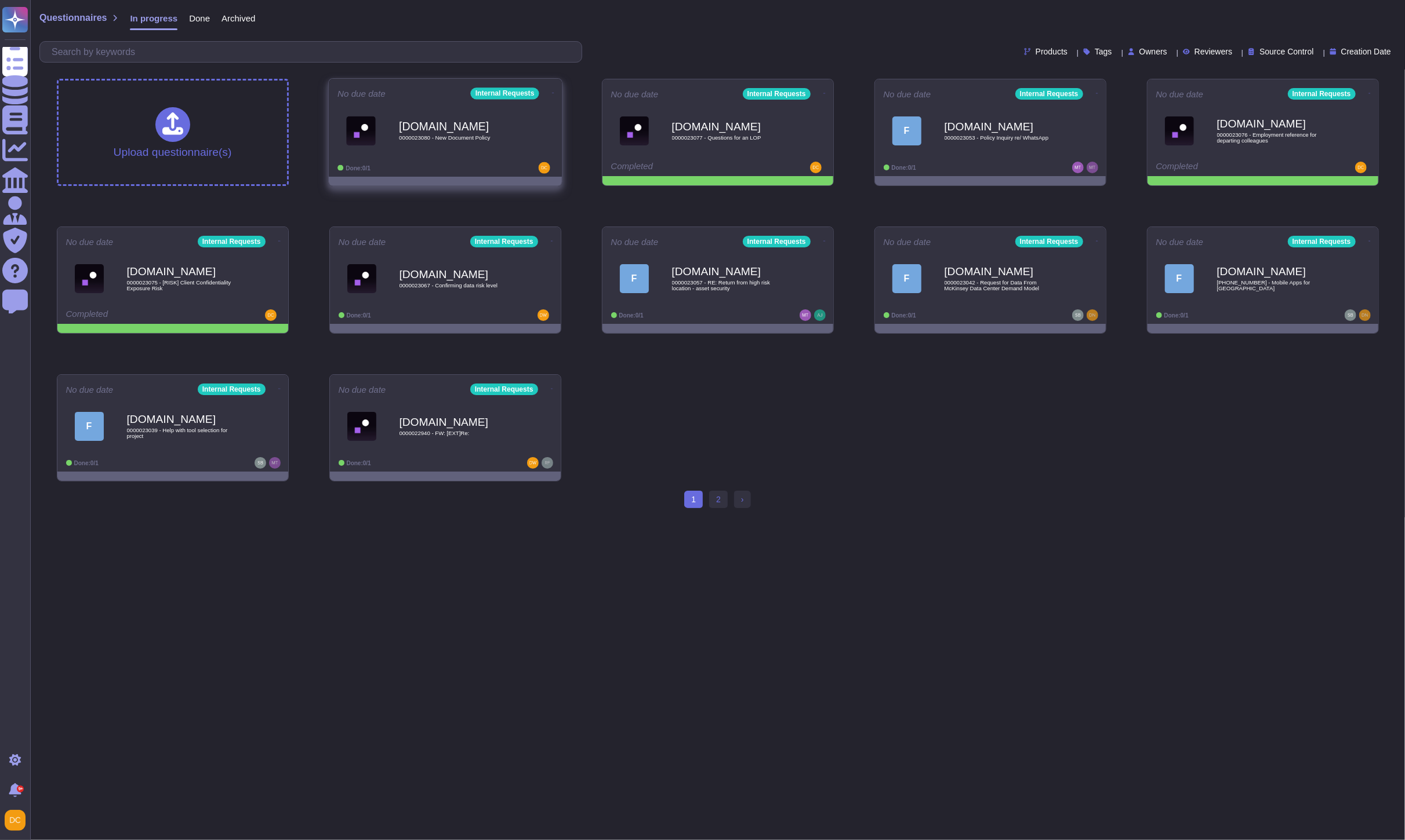
click at [453, 141] on div "[DOMAIN_NAME] 0000023080 - New Document Policy" at bounding box center [457, 131] width 117 height 47
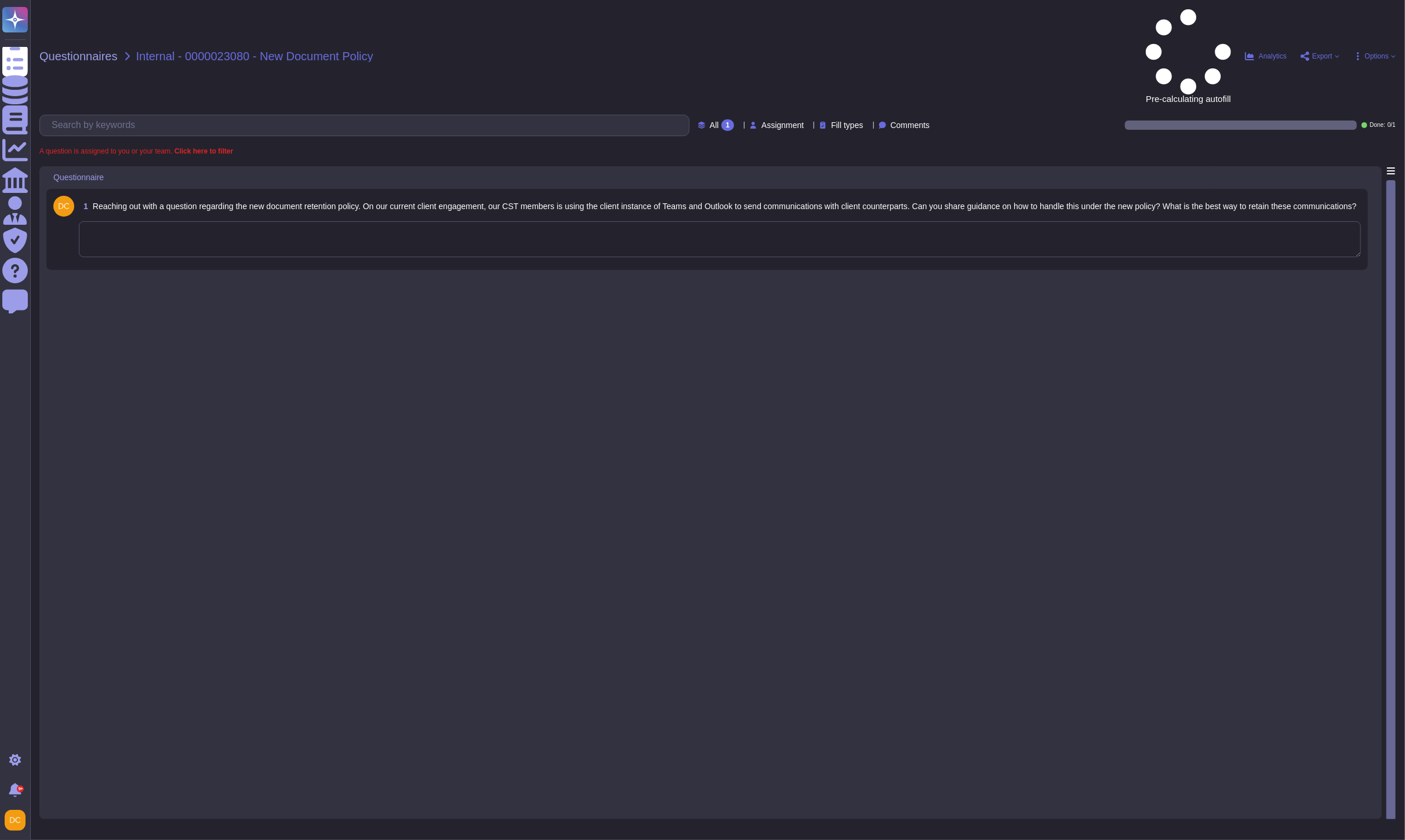
click at [311, 221] on textarea at bounding box center [719, 239] width 1282 height 36
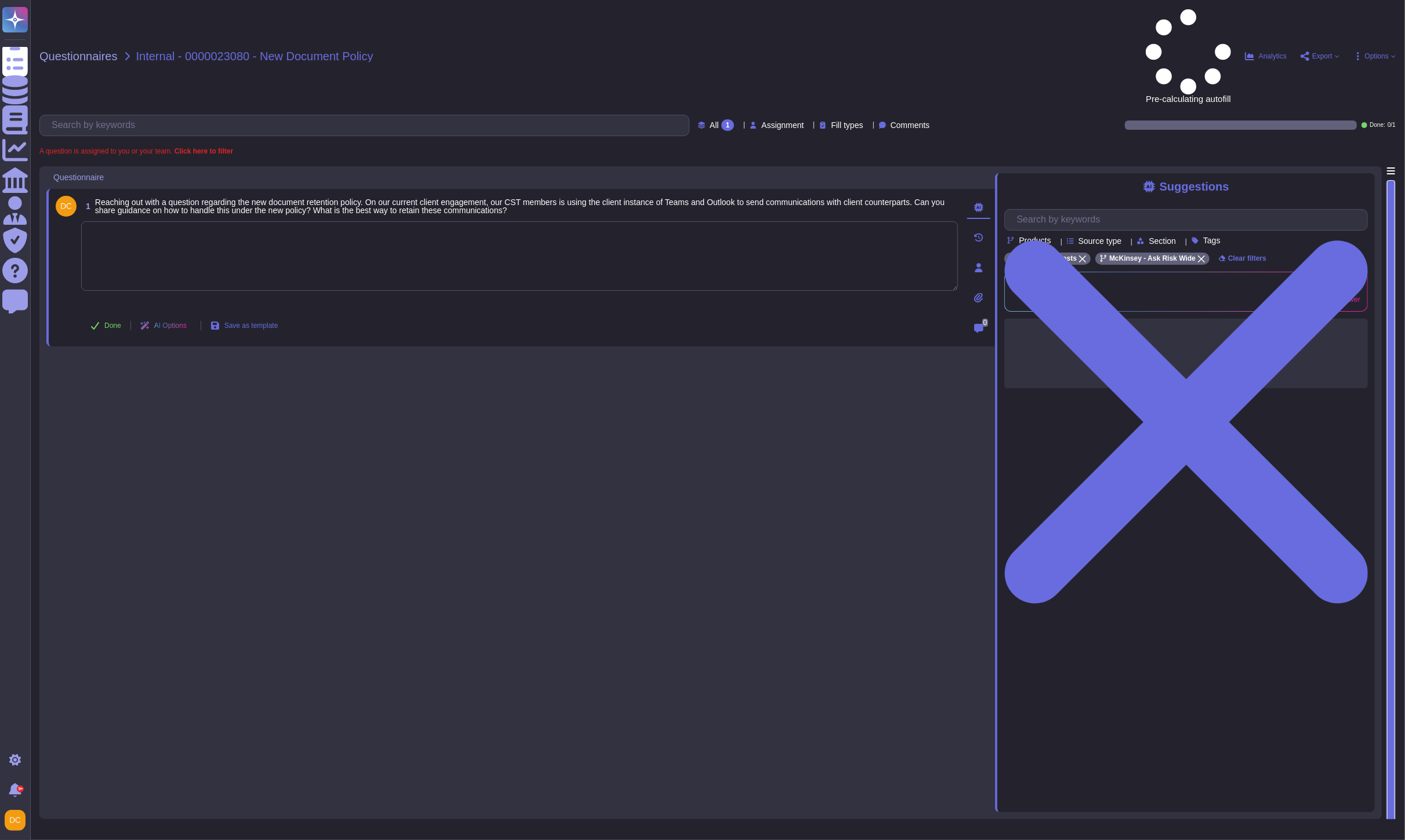
paste textarea "While our policy encourages all work to occur on McKinsey licensed systems, if …"
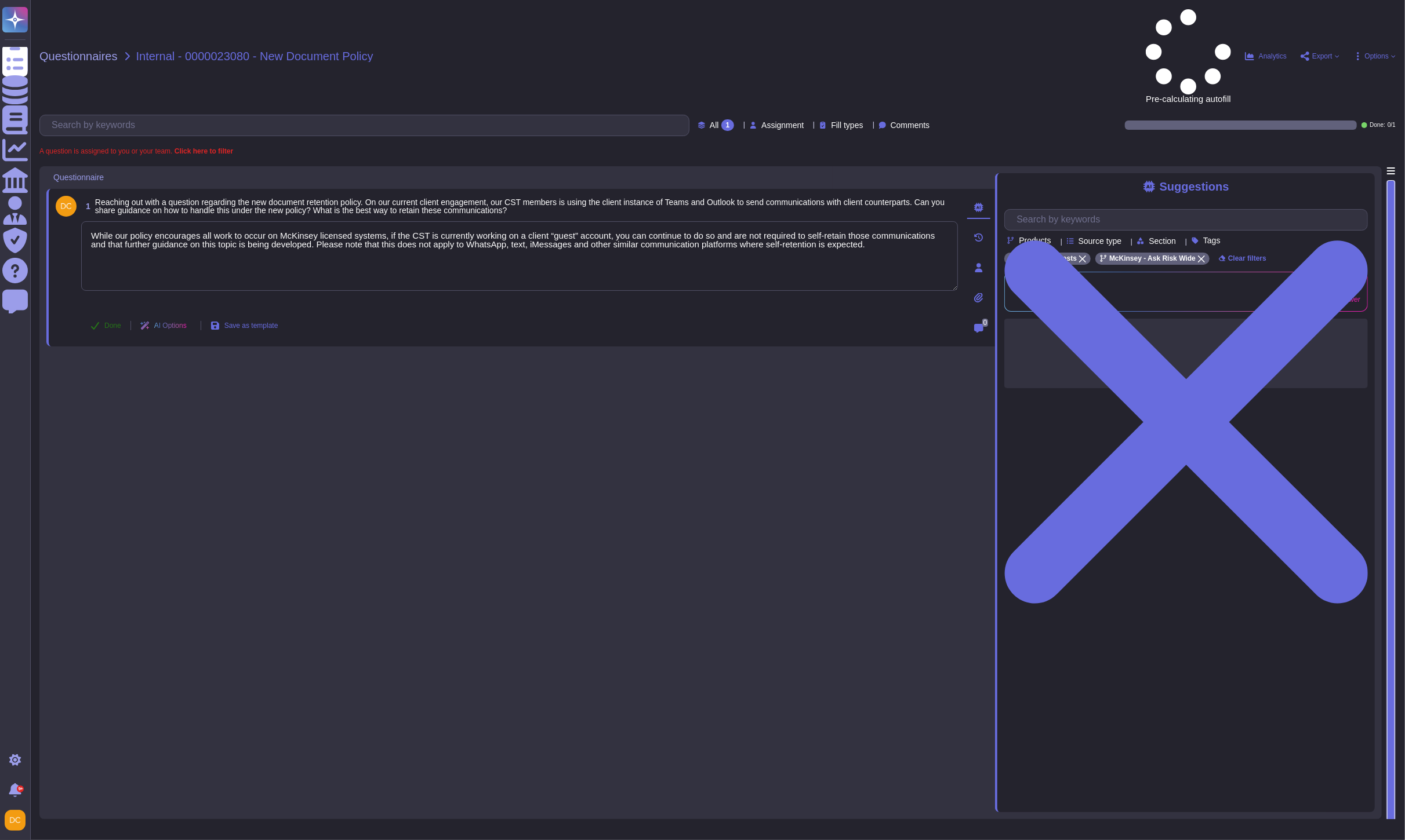
type textarea "While our policy encourages all work to occur on McKinsey licensed systems, if …"
click at [109, 322] on span "Done" at bounding box center [113, 326] width 17 height 7
